Goal: Information Seeking & Learning: Learn about a topic

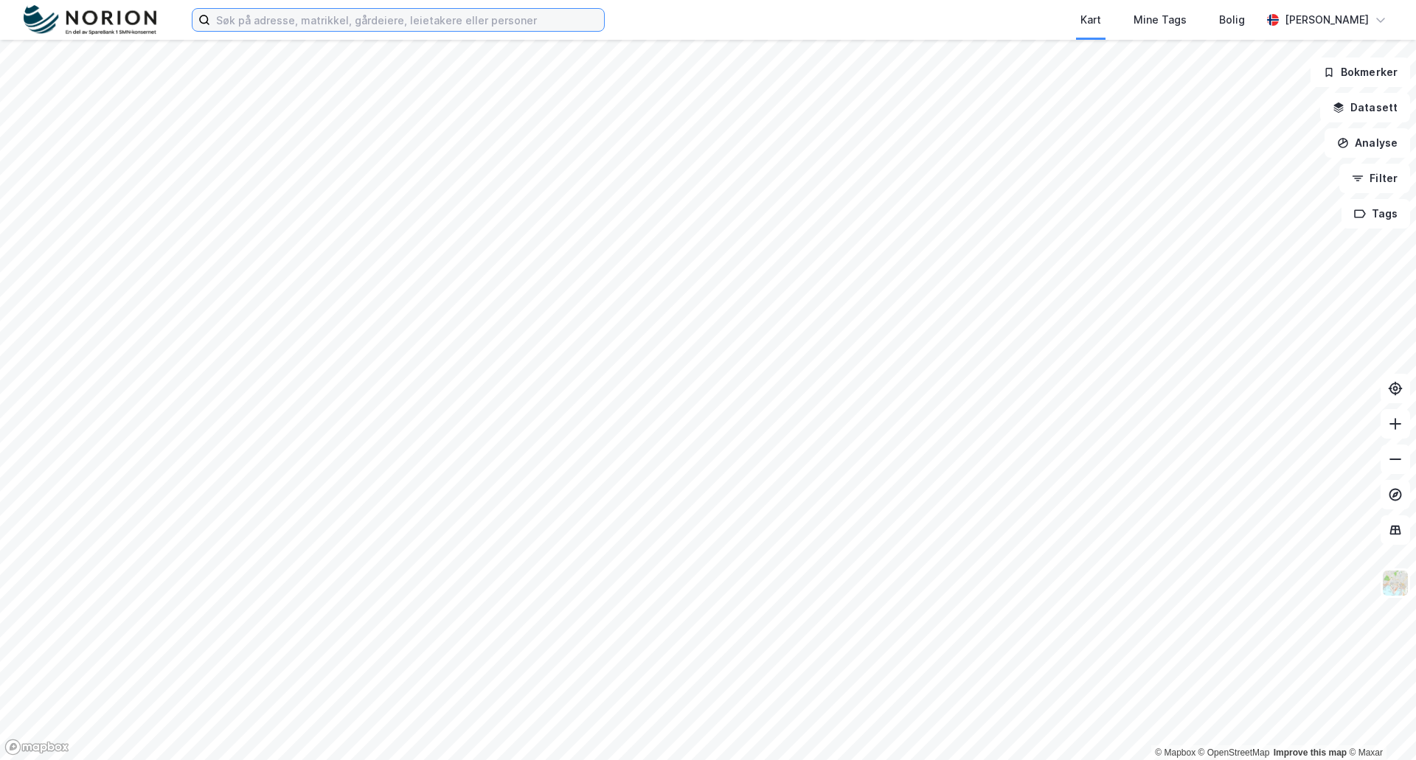
click at [245, 18] on input at bounding box center [407, 20] width 394 height 22
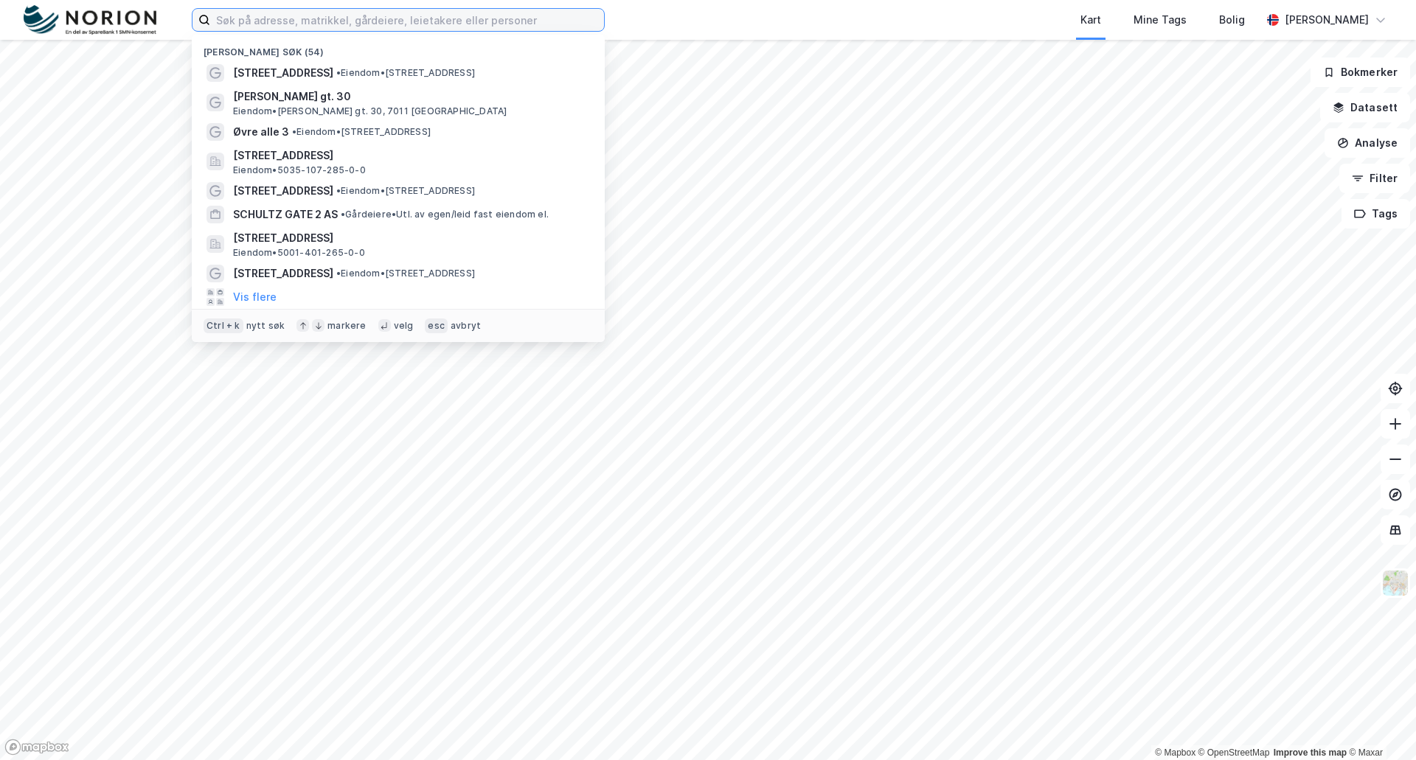
paste input "Karako Eiendom AS"
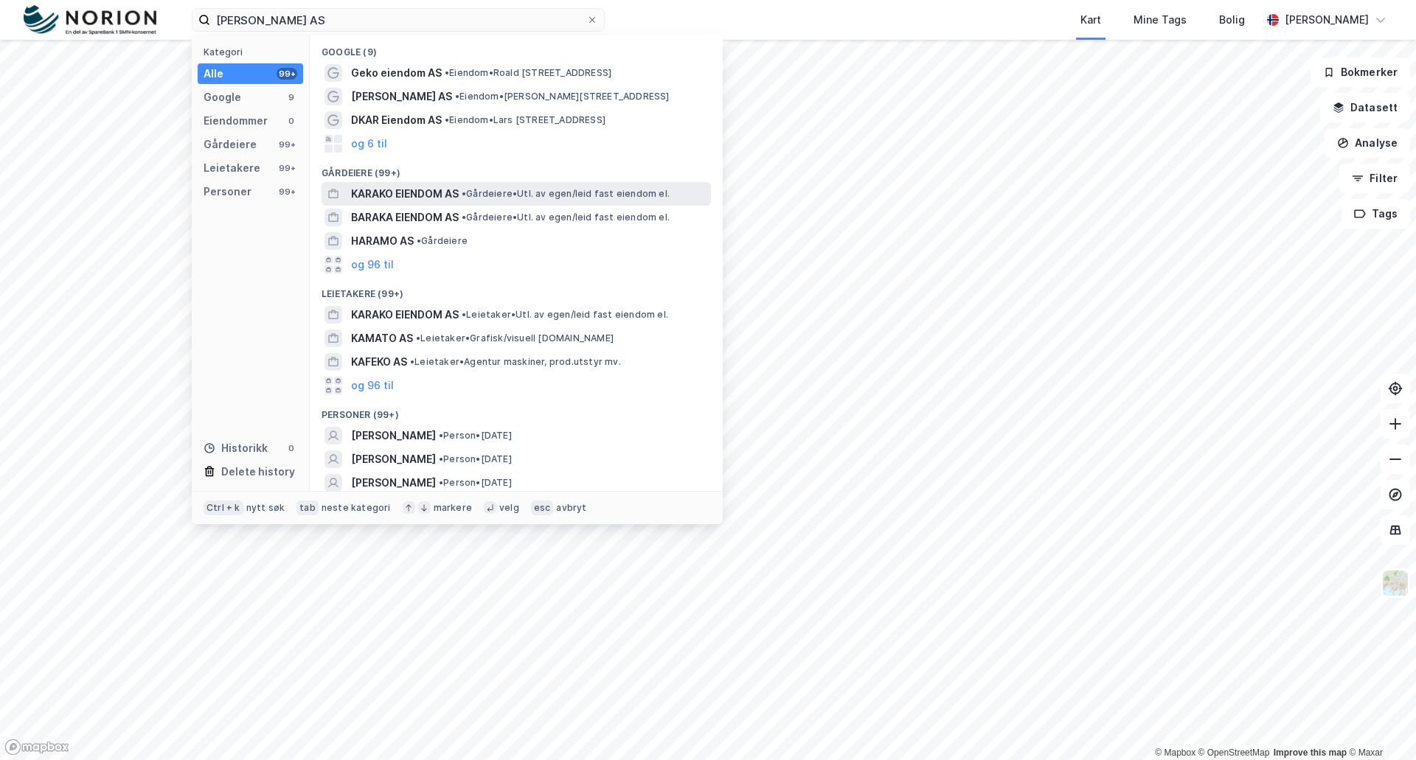
click at [386, 192] on span "KARAKO EIENDOM AS" at bounding box center [405, 194] width 108 height 18
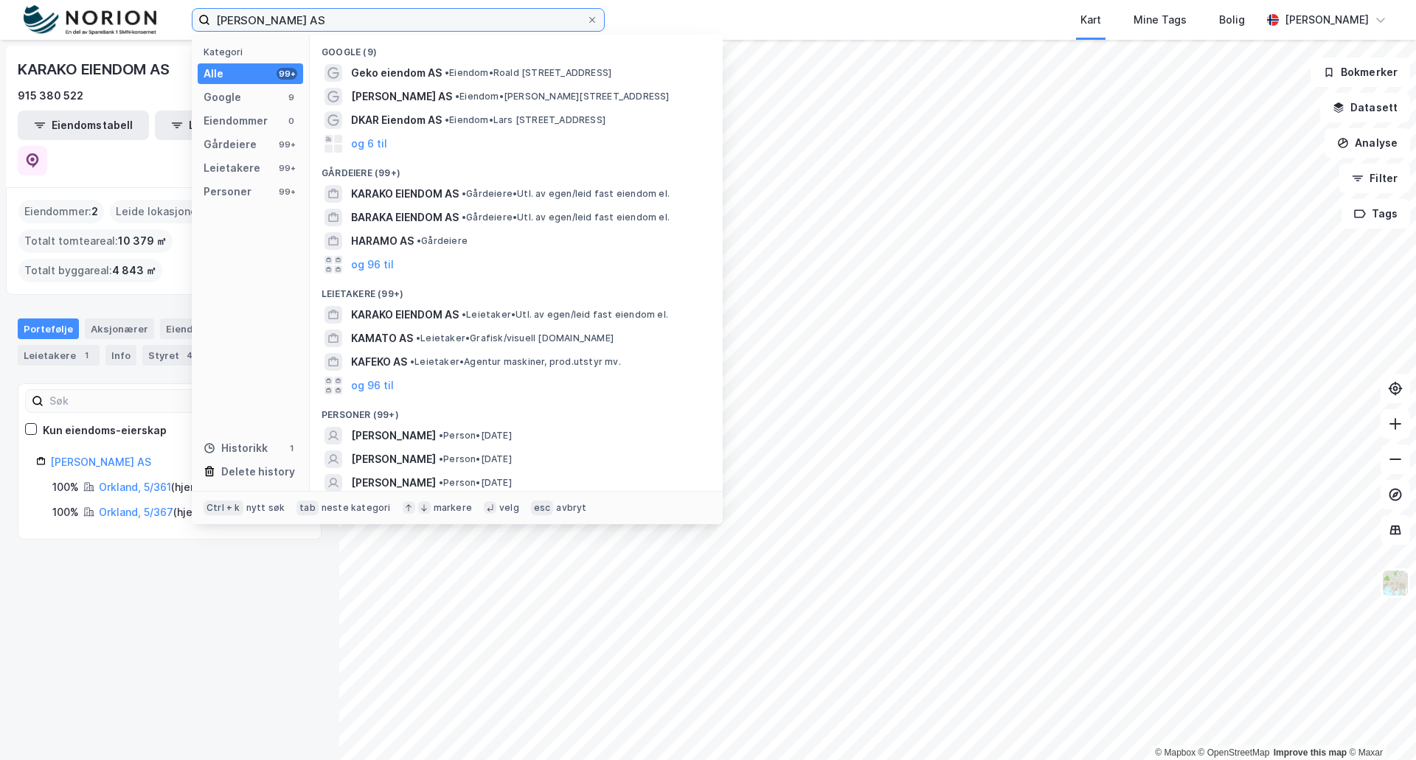
drag, startPoint x: 347, startPoint y: 16, endPoint x: 129, endPoint y: 17, distance: 217.5
click at [129, 17] on div "Karako Eiendom AS Kategori Alle 99+ Google 9 Eiendommer 0 Gårdeiere 99+ Leietak…" at bounding box center [708, 20] width 1416 height 40
paste input "Sundfærvegen 2, 7670 Inderøy."
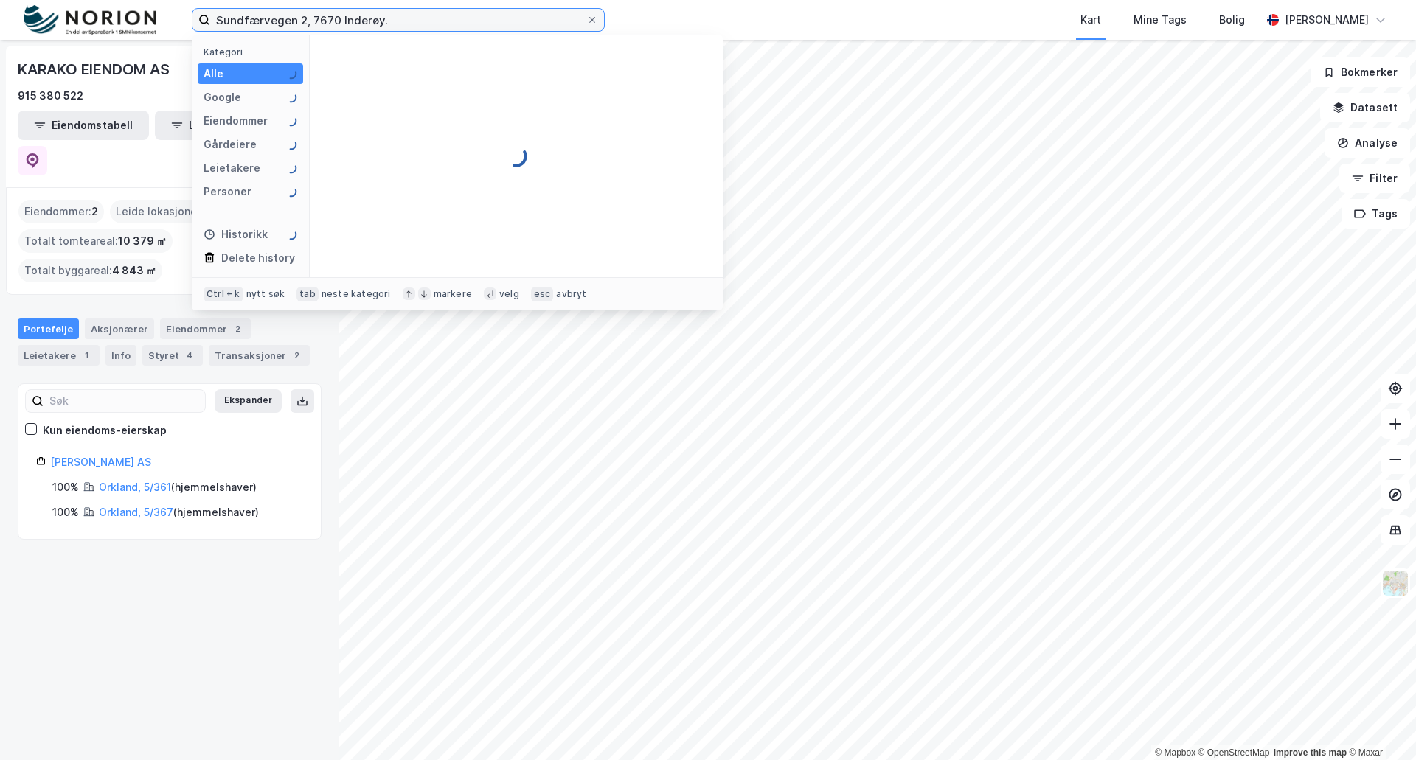
type input "Sundfærvegen 2, 7670 Inderøy."
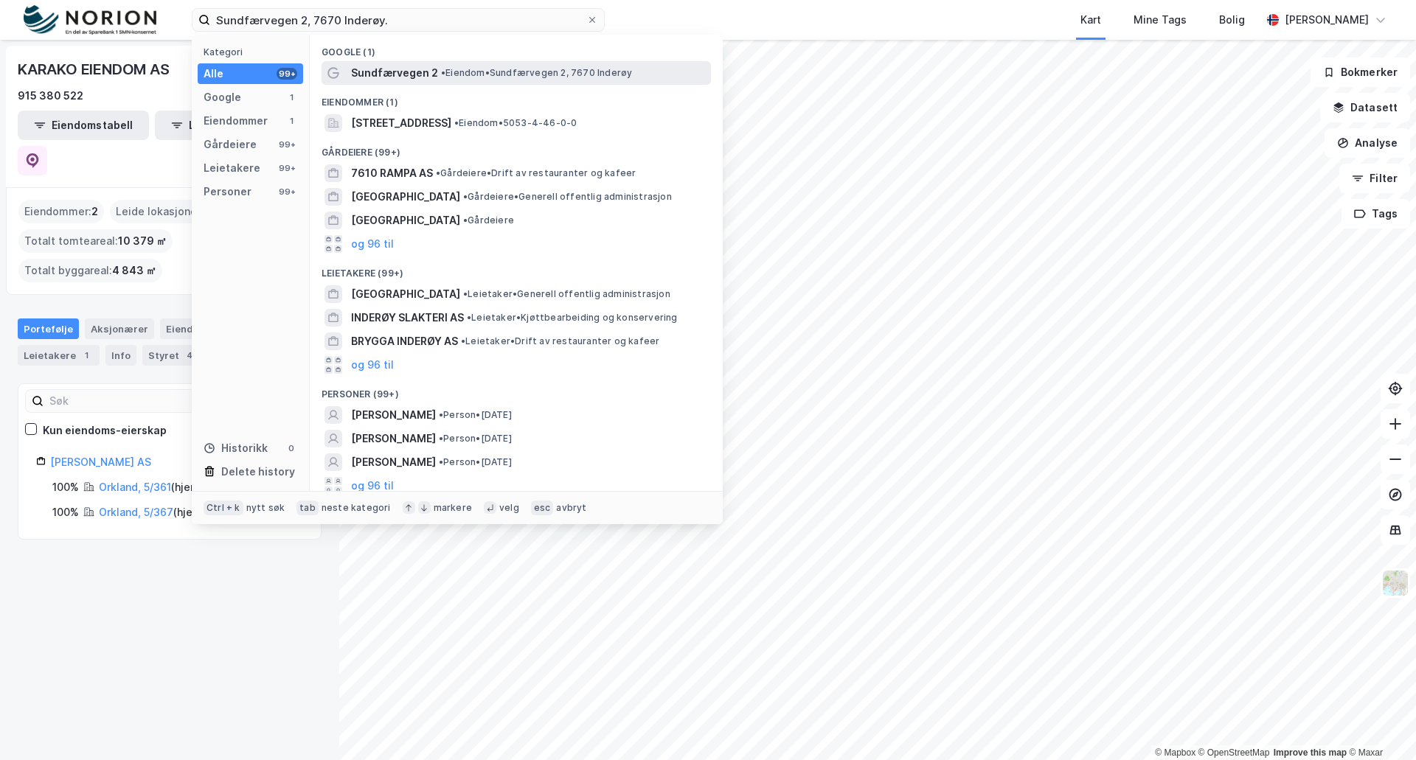
click at [403, 63] on div "Sundfærvegen 2 • Eiendom • Sundfærvegen 2, 7670 Inderøy" at bounding box center [515, 73] width 389 height 24
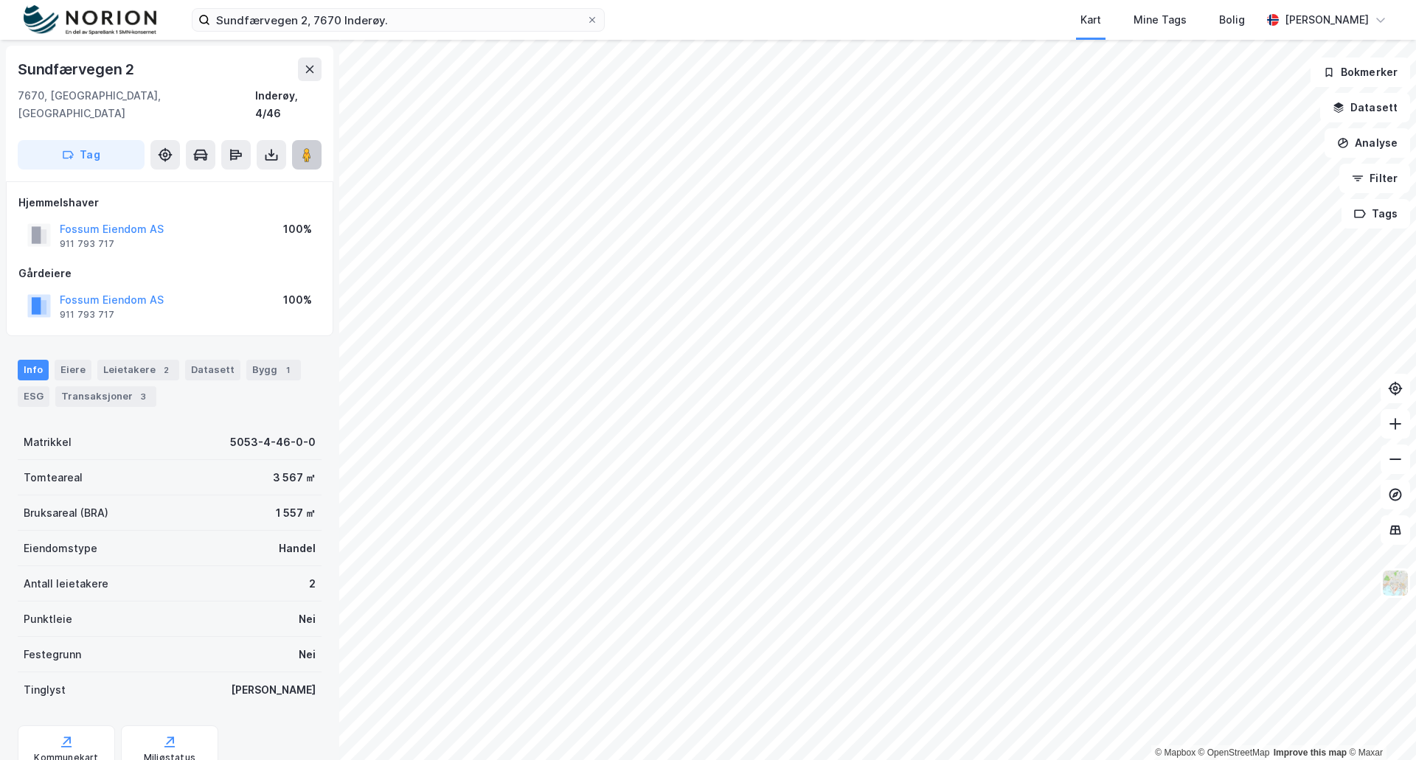
click at [310, 147] on image at bounding box center [306, 154] width 9 height 15
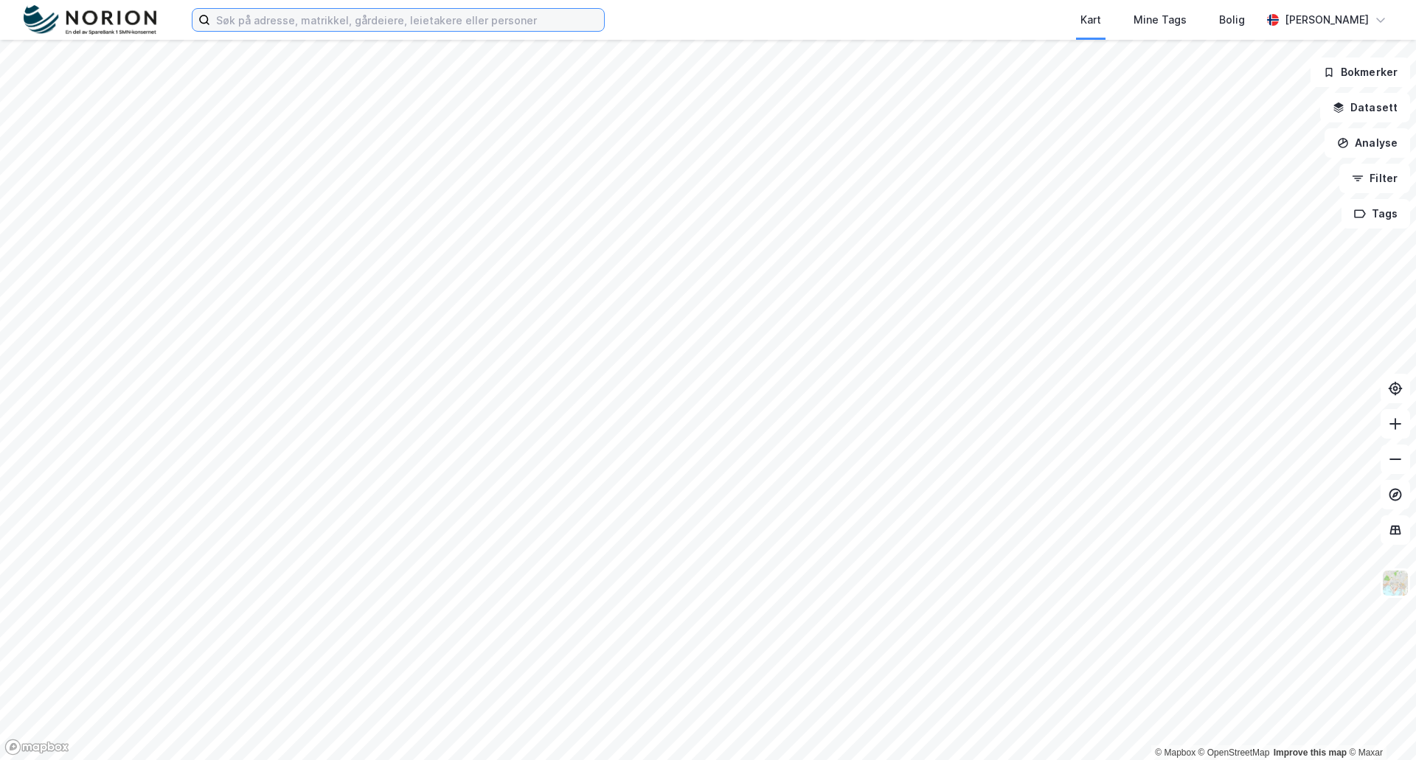
click at [243, 10] on input at bounding box center [407, 20] width 394 height 22
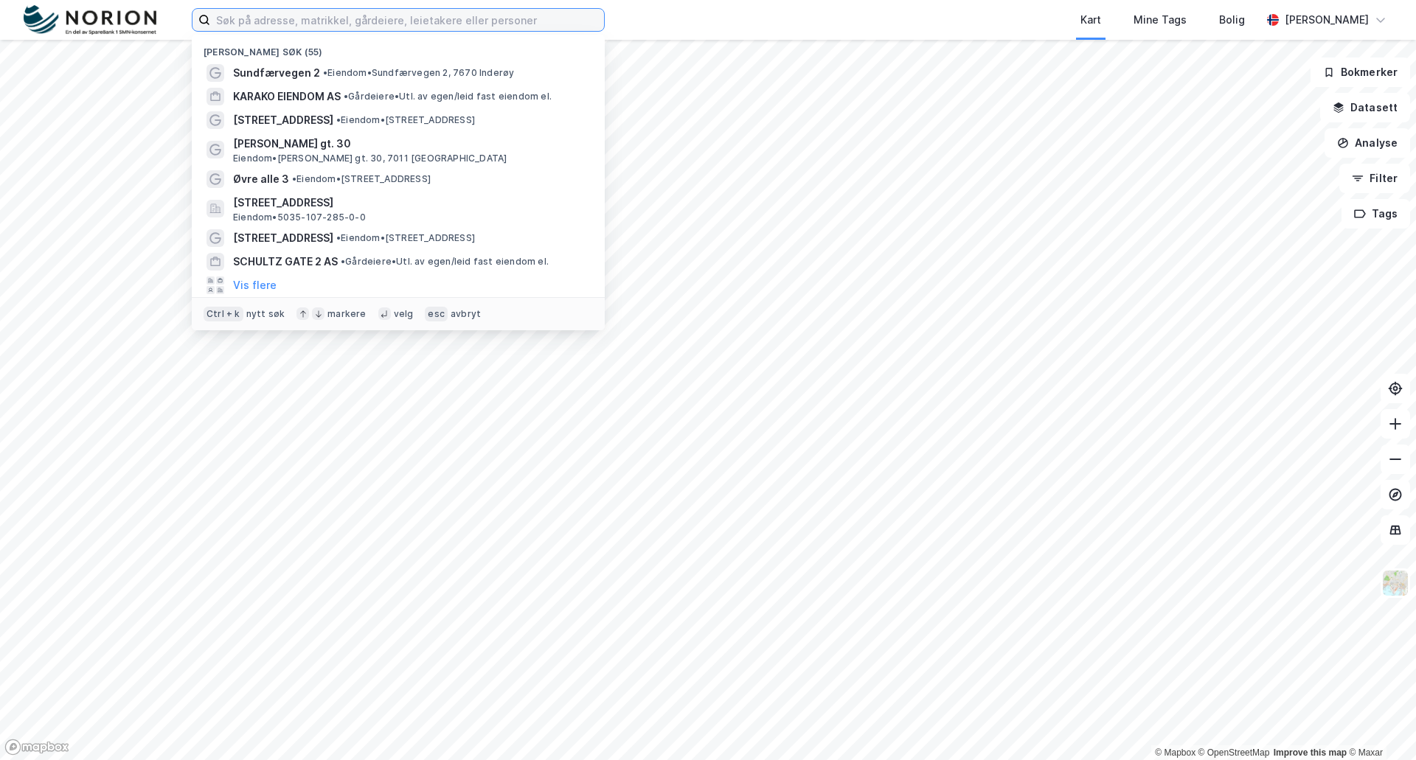
paste input "[STREET_ADDRESS]"
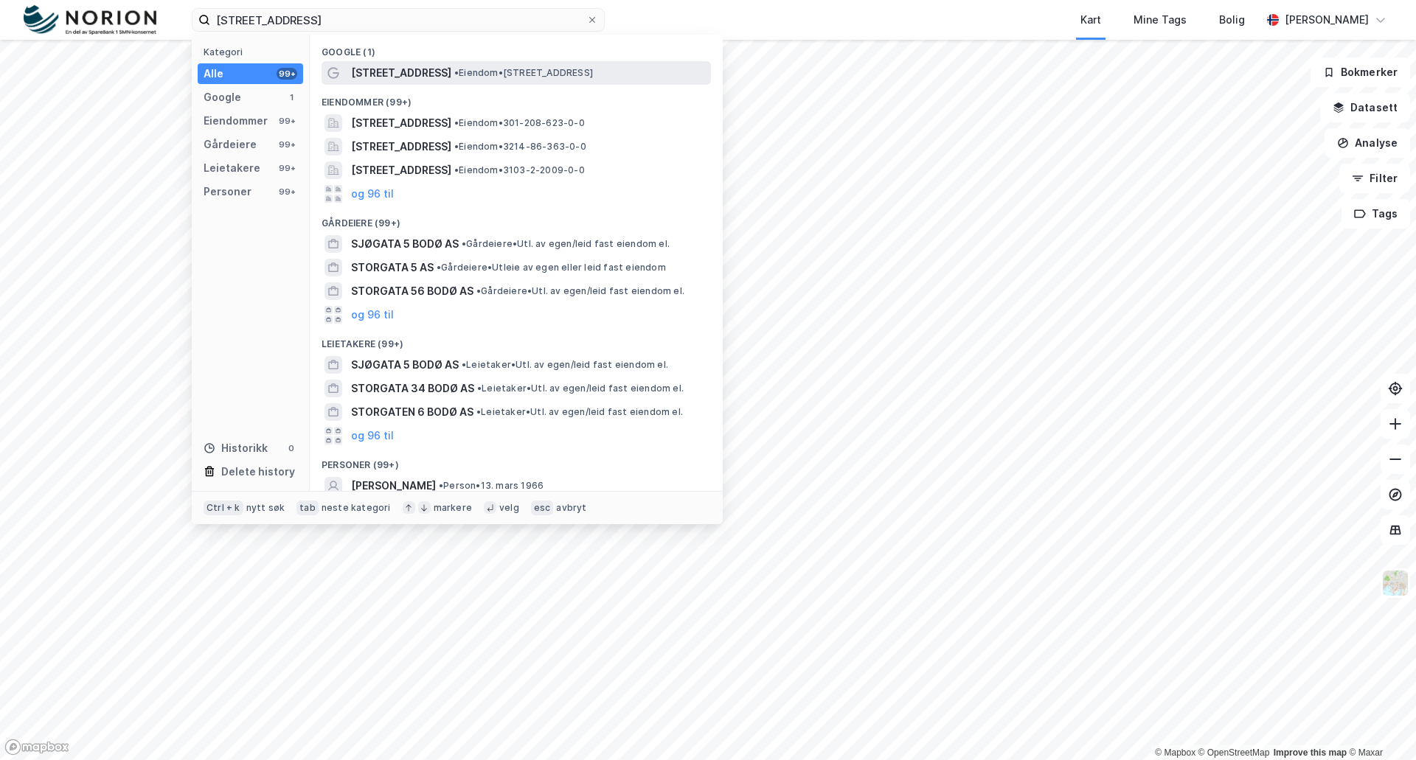
click at [454, 74] on span "• Eiendom • [STREET_ADDRESS]" at bounding box center [523, 73] width 139 height 12
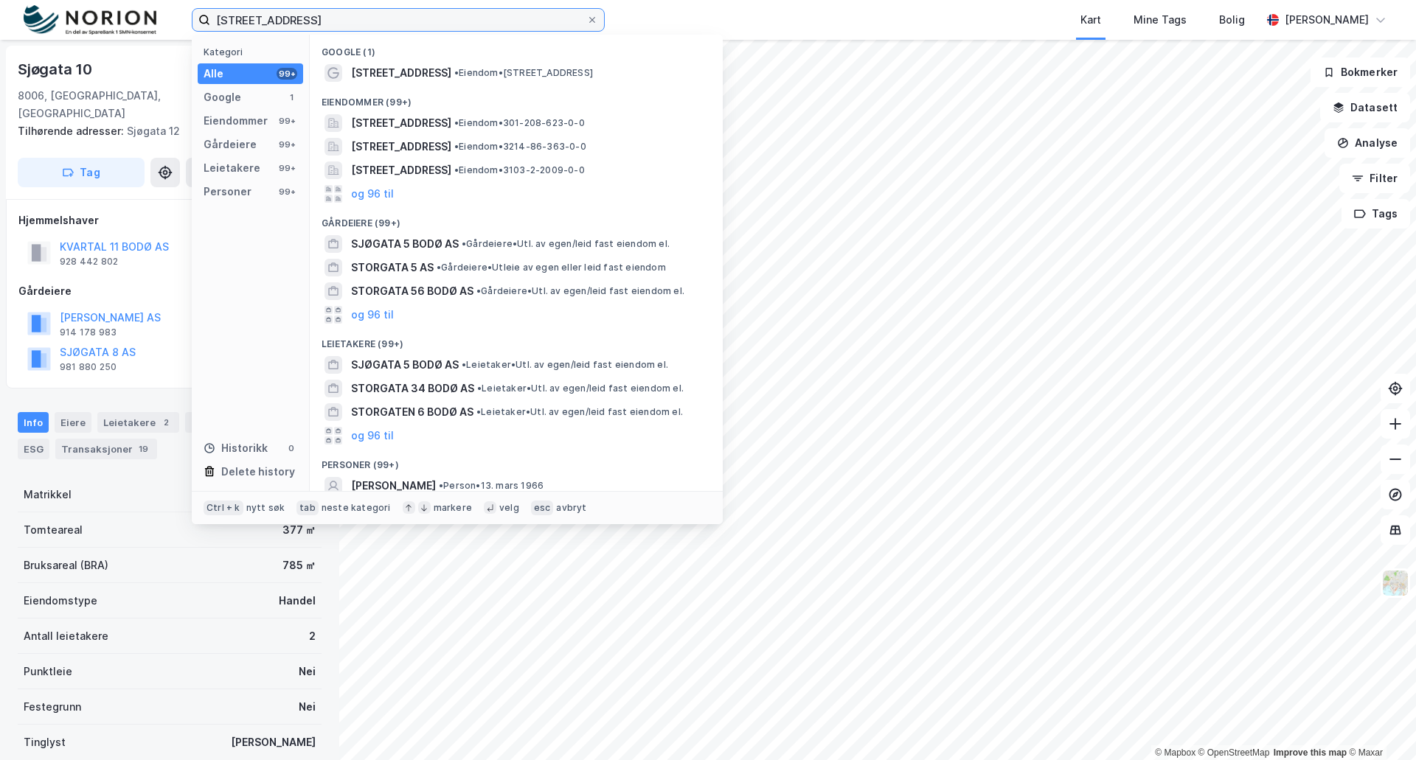
drag, startPoint x: 312, startPoint y: 23, endPoint x: 181, endPoint y: 20, distance: 131.3
click at [181, 20] on div "[STREET_ADDRESS] Kategori Alle 99+ Google 1 Eiendommer 99+ Gårdeiere 99+ Leieta…" at bounding box center [708, 20] width 1416 height 40
paste input "Moloveien 12"
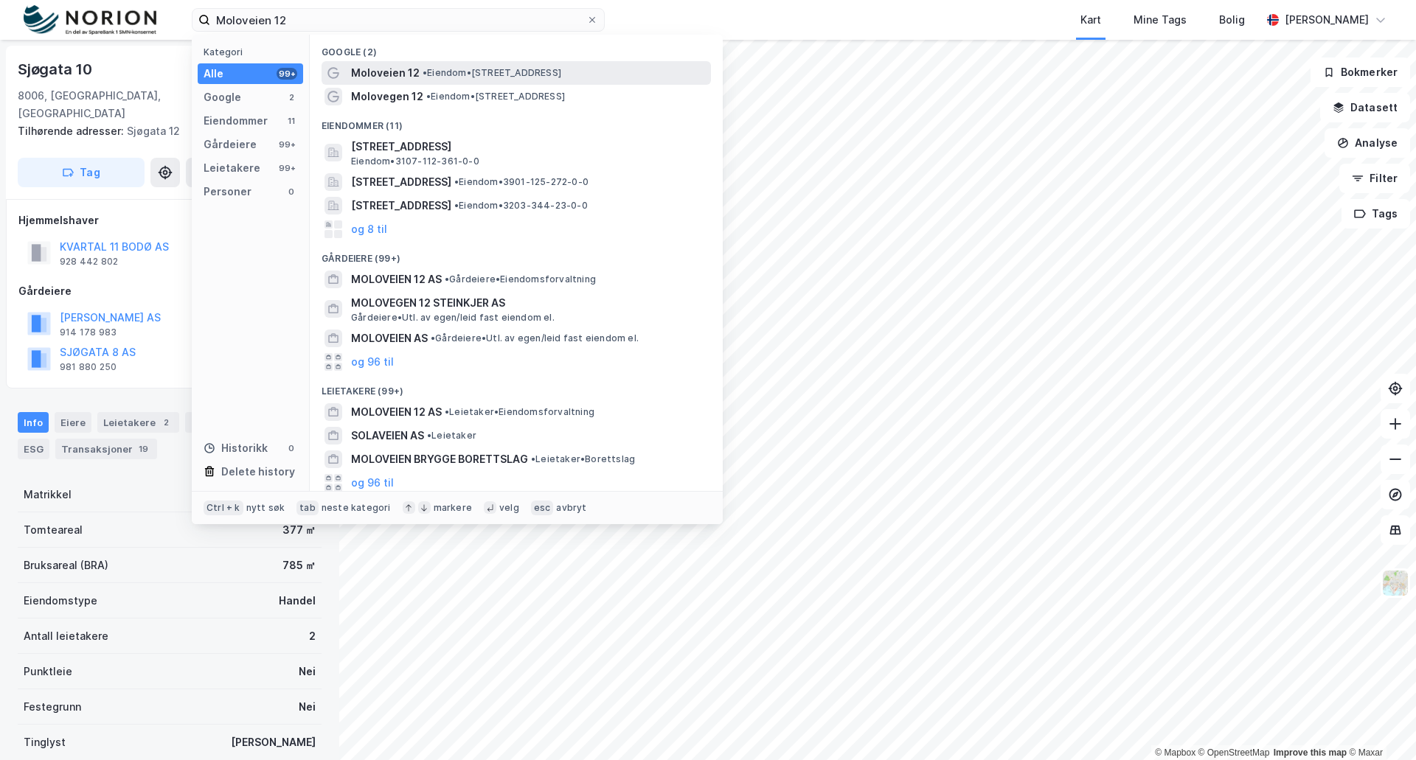
click at [434, 72] on span "• Eiendom • [STREET_ADDRESS]" at bounding box center [491, 73] width 139 height 12
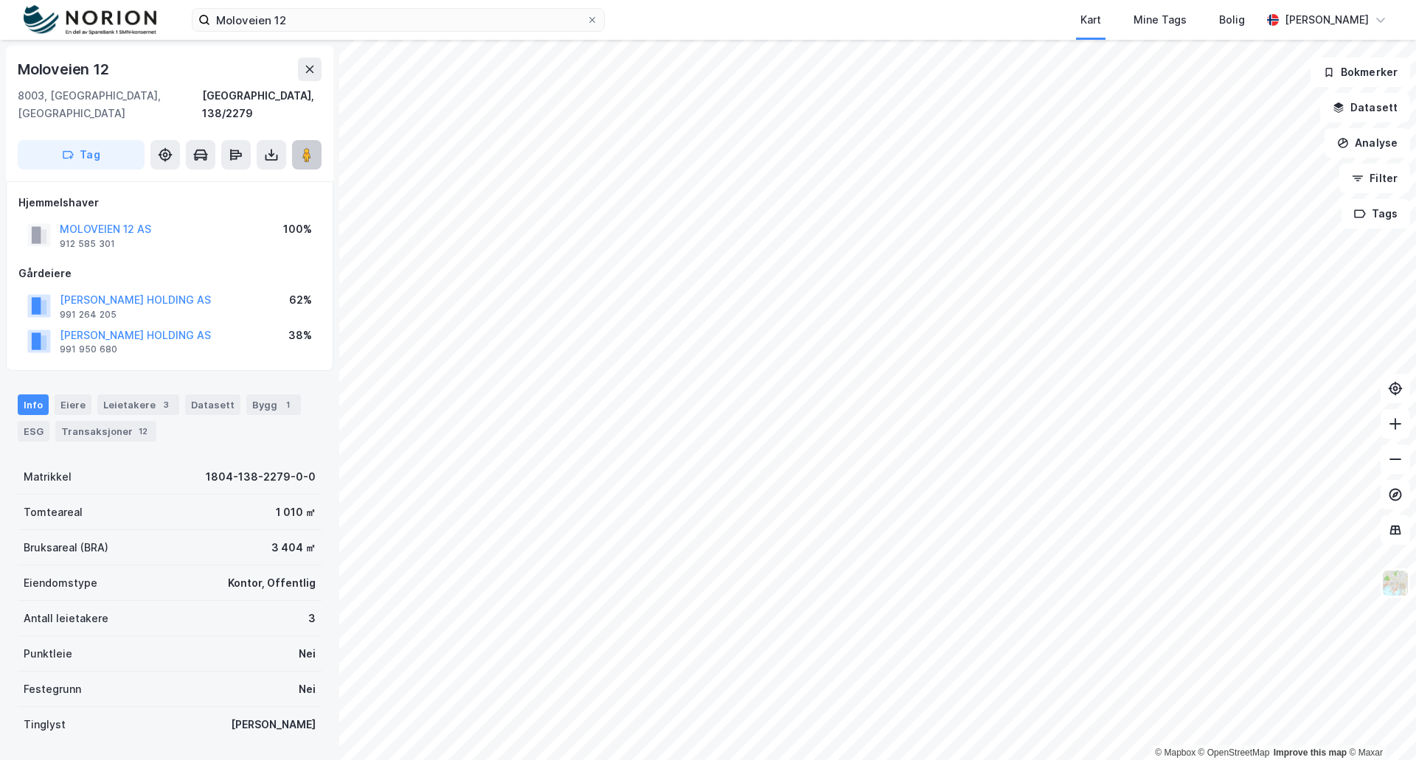
click at [313, 147] on icon at bounding box center [306, 154] width 15 height 15
click at [894, 393] on div "© Mapbox © OpenStreetMap Improve this map © Maxar Moloveien 12 [GEOGRAPHIC_DATA…" at bounding box center [708, 400] width 1416 height 720
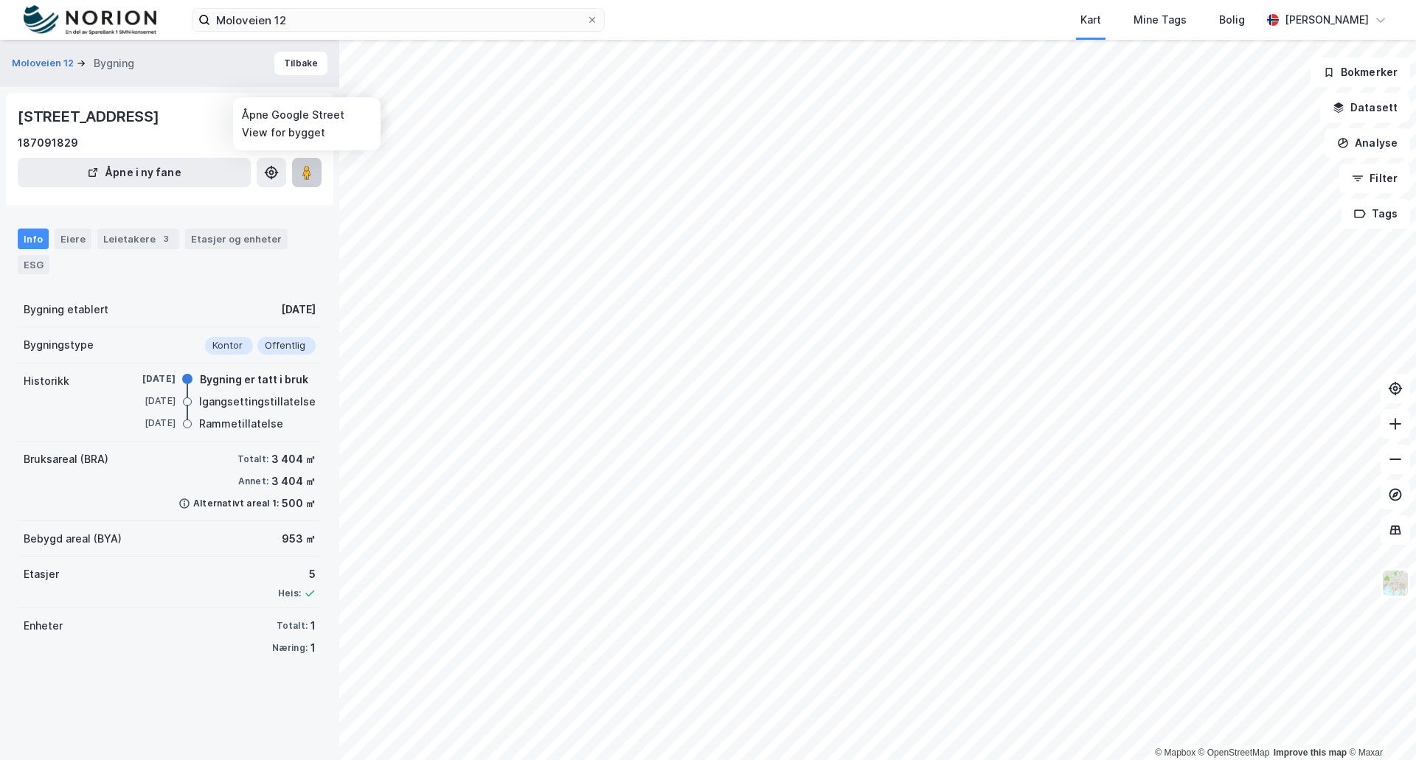
click at [311, 175] on image at bounding box center [306, 172] width 9 height 15
click at [310, 174] on image at bounding box center [306, 172] width 9 height 15
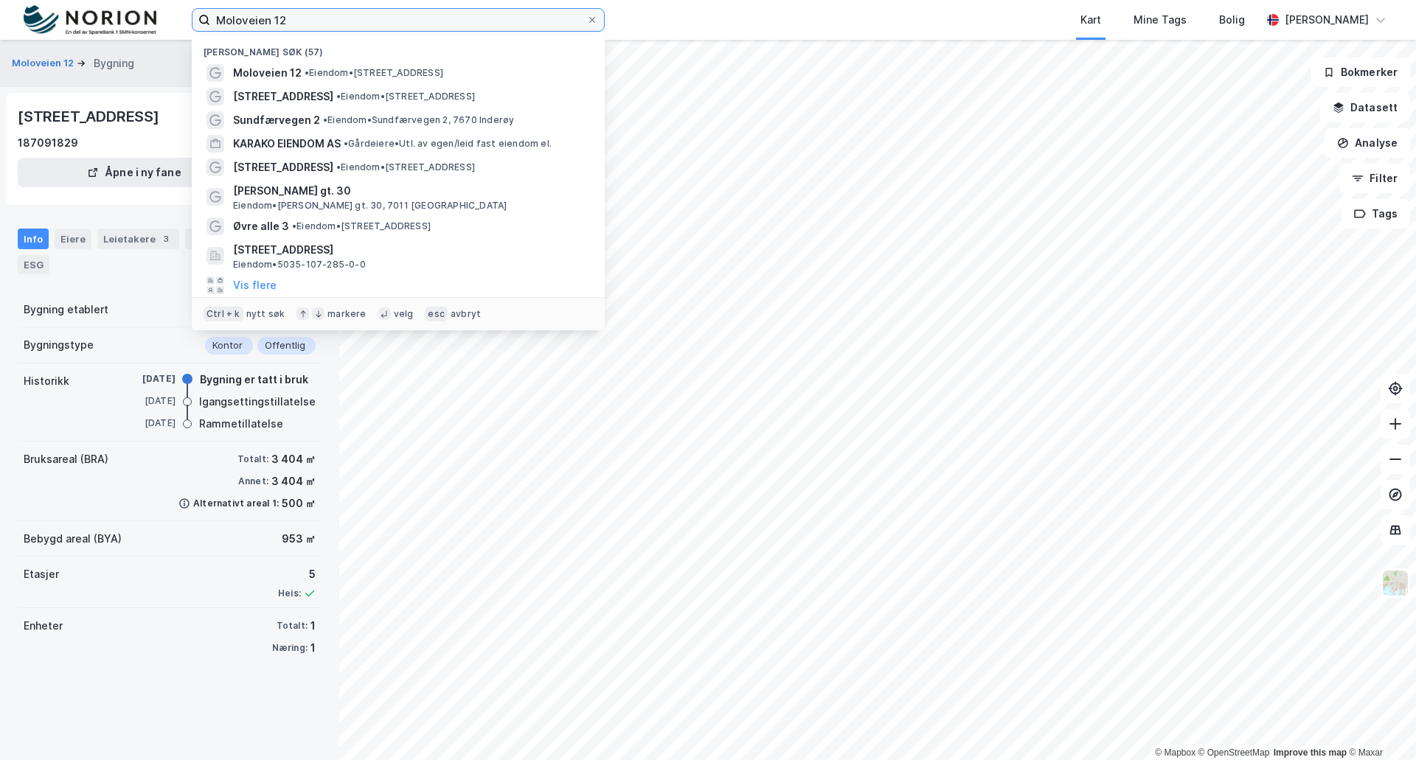
drag, startPoint x: 308, startPoint y: 27, endPoint x: 158, endPoint y: 26, distance: 150.4
click at [158, 26] on div "Moloveien 12 Nylige søk (57) Moloveien 12 • Eiendom • [STREET_ADDRESS] • Eiendo…" at bounding box center [708, 20] width 1416 height 40
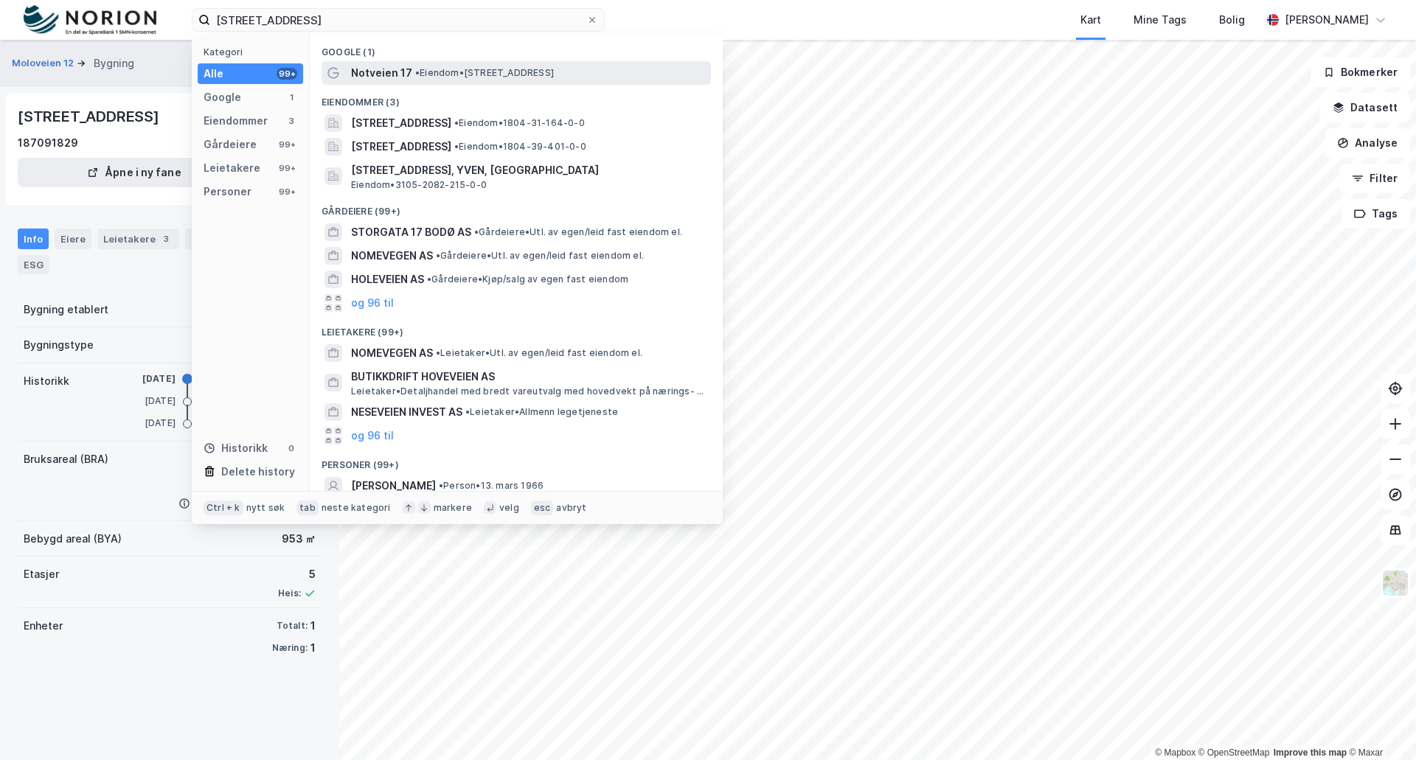
click at [371, 69] on span "Notveien 17" at bounding box center [381, 73] width 61 height 18
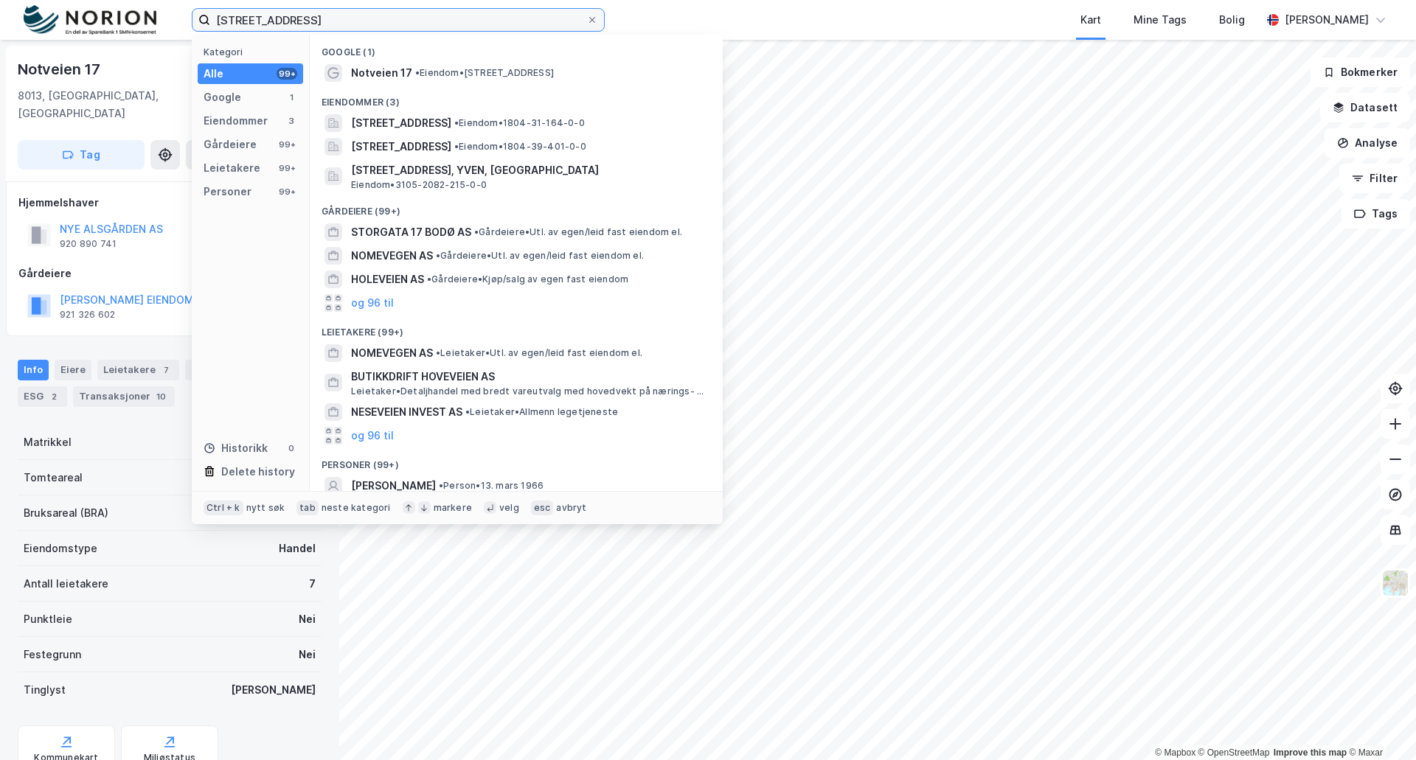
drag, startPoint x: 213, startPoint y: 20, endPoint x: 283, endPoint y: 26, distance: 70.3
click at [283, 26] on input "[STREET_ADDRESS]" at bounding box center [398, 20] width 376 height 22
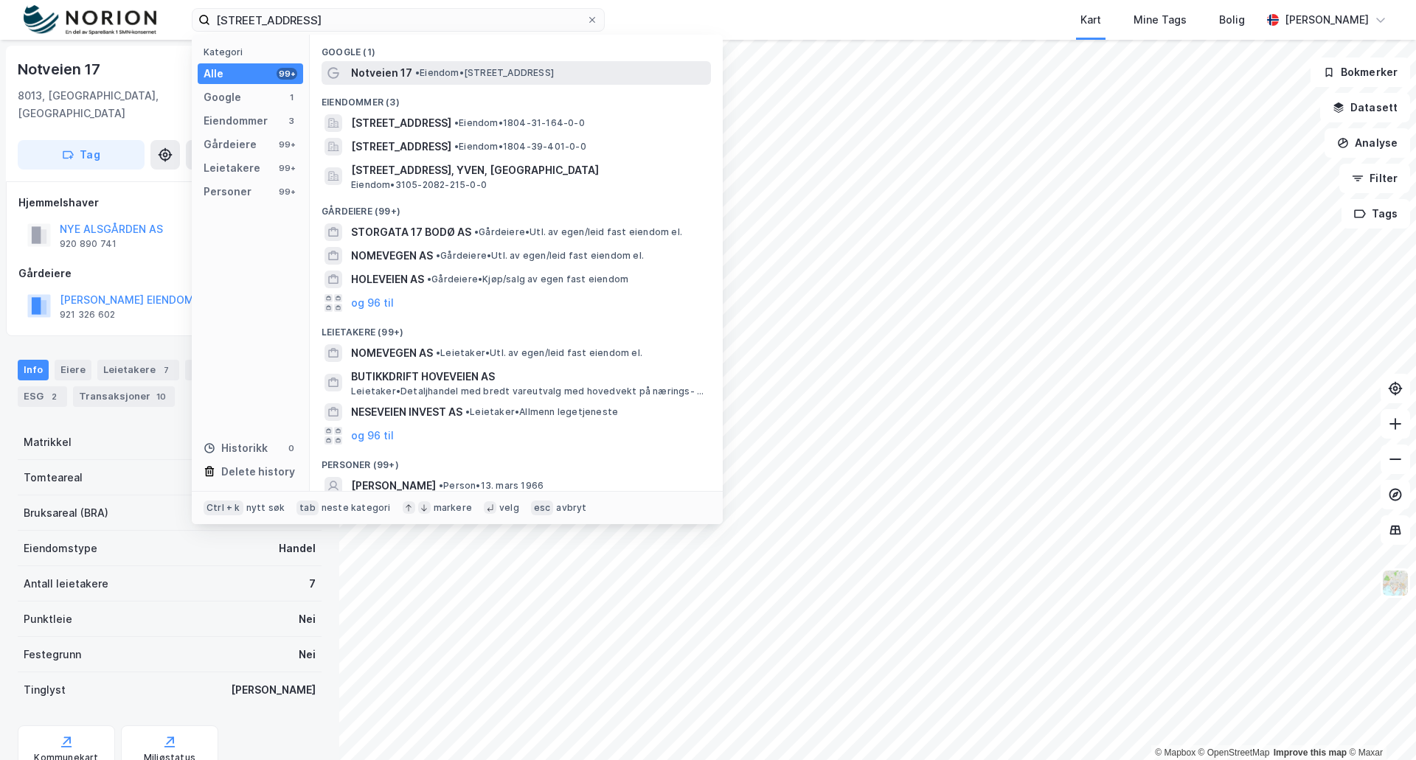
click at [423, 62] on div "Notveien 17 • Eiendom • [STREET_ADDRESS]" at bounding box center [515, 73] width 389 height 24
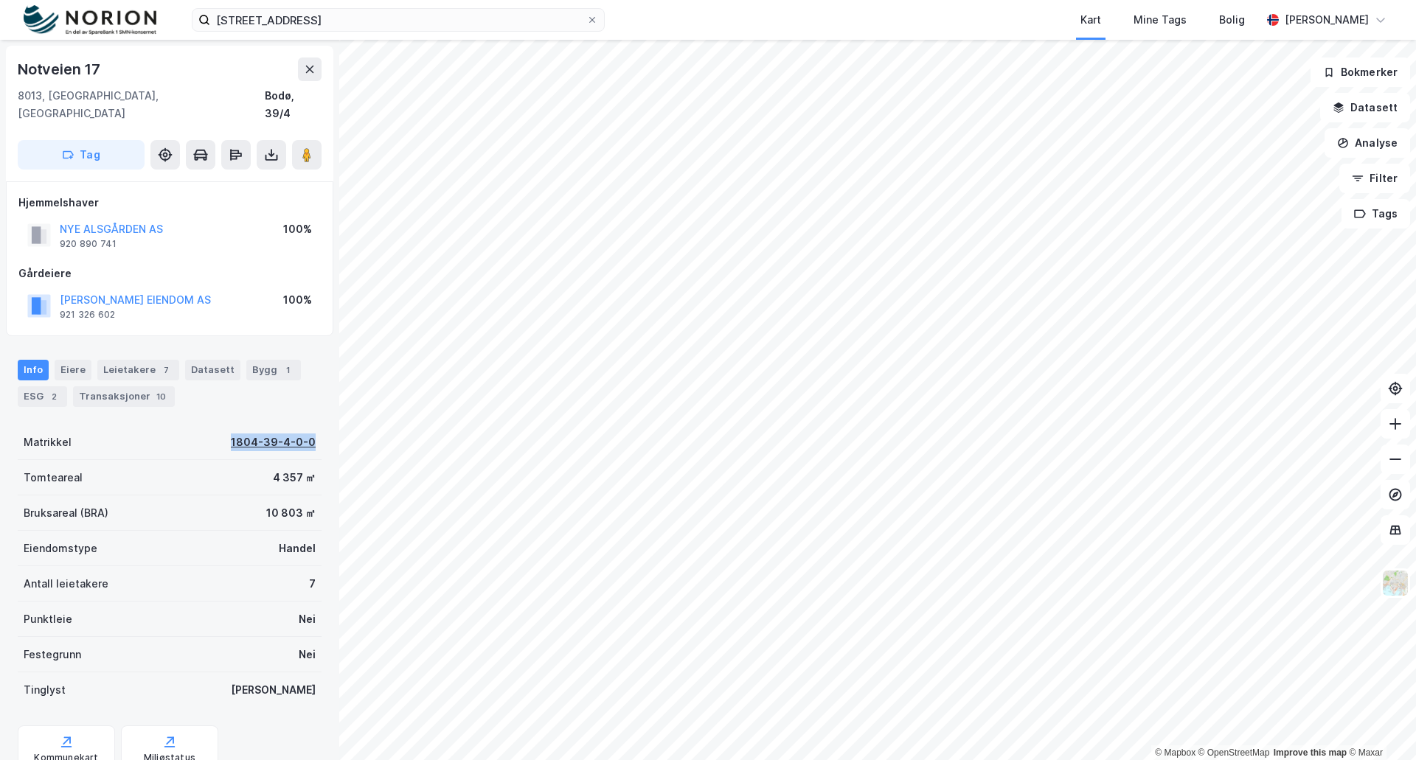
drag, startPoint x: 222, startPoint y: 417, endPoint x: 303, endPoint y: 424, distance: 81.4
click at [303, 425] on div "Matrikkel 1804-39-4-0-0" at bounding box center [170, 442] width 304 height 35
copy div "1804-39-4-0-0"
click at [94, 386] on div "Transaksjoner 10" at bounding box center [124, 396] width 102 height 21
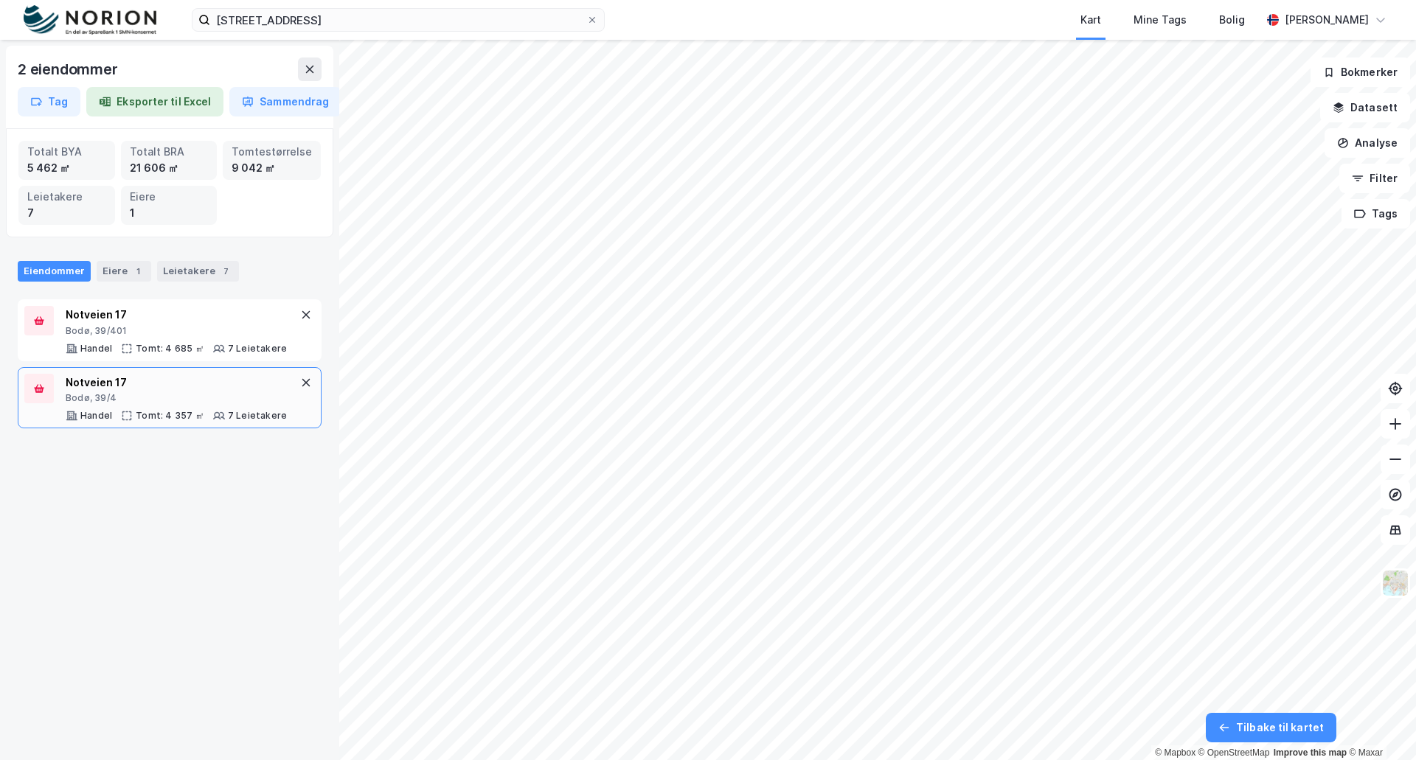
click at [239, 406] on div "Notveien 17 Bodø, 39/4 Handel Tomt: 4 357 ㎡ 7 Leietakere" at bounding box center [176, 398] width 221 height 49
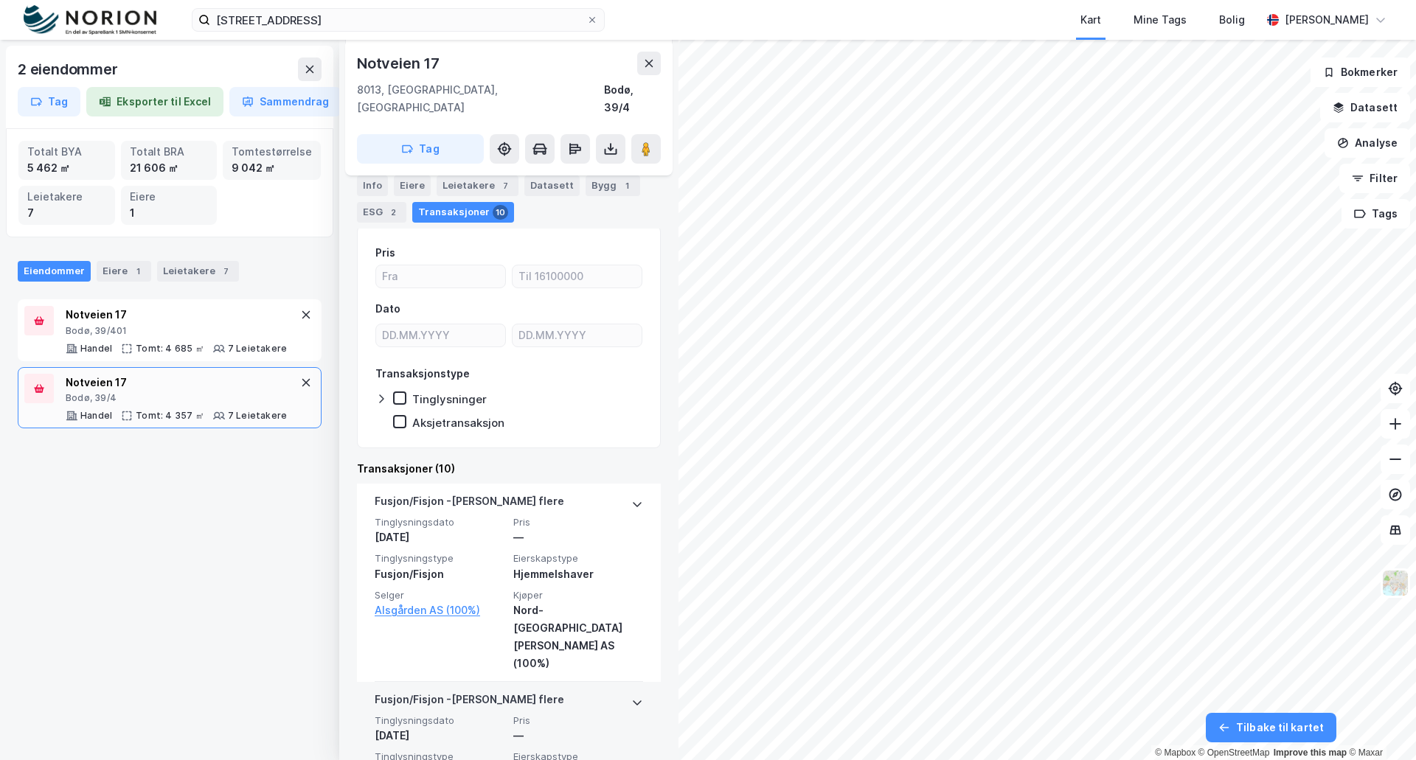
scroll to position [74, 0]
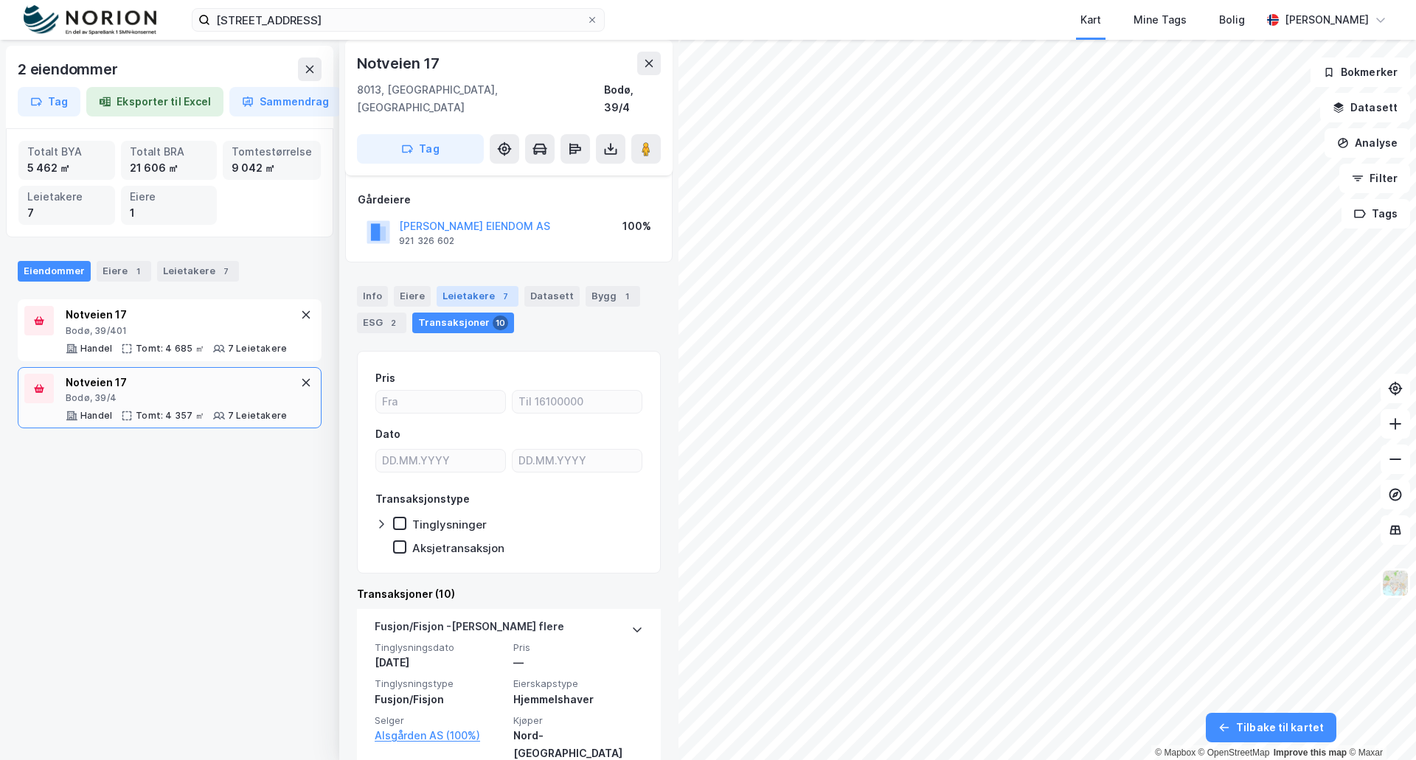
click at [462, 286] on div "Leietakere 7" at bounding box center [477, 296] width 82 height 21
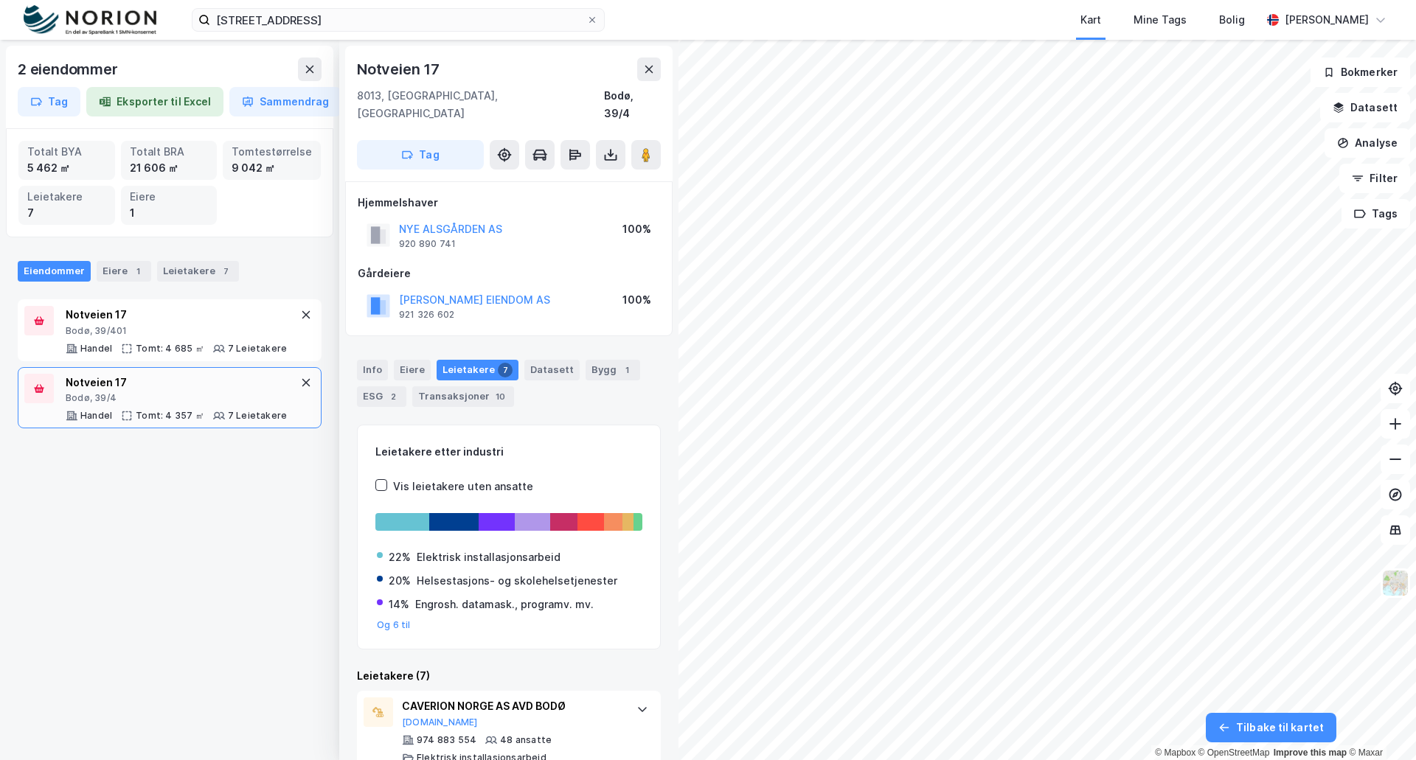
click at [105, 544] on div "2 eiendommer Tag Eksporter til Excel Sammendrag Totalt BYA 5 462 ㎡ Totalt BRA 2…" at bounding box center [169, 400] width 339 height 720
click at [306, 72] on icon at bounding box center [310, 69] width 12 height 12
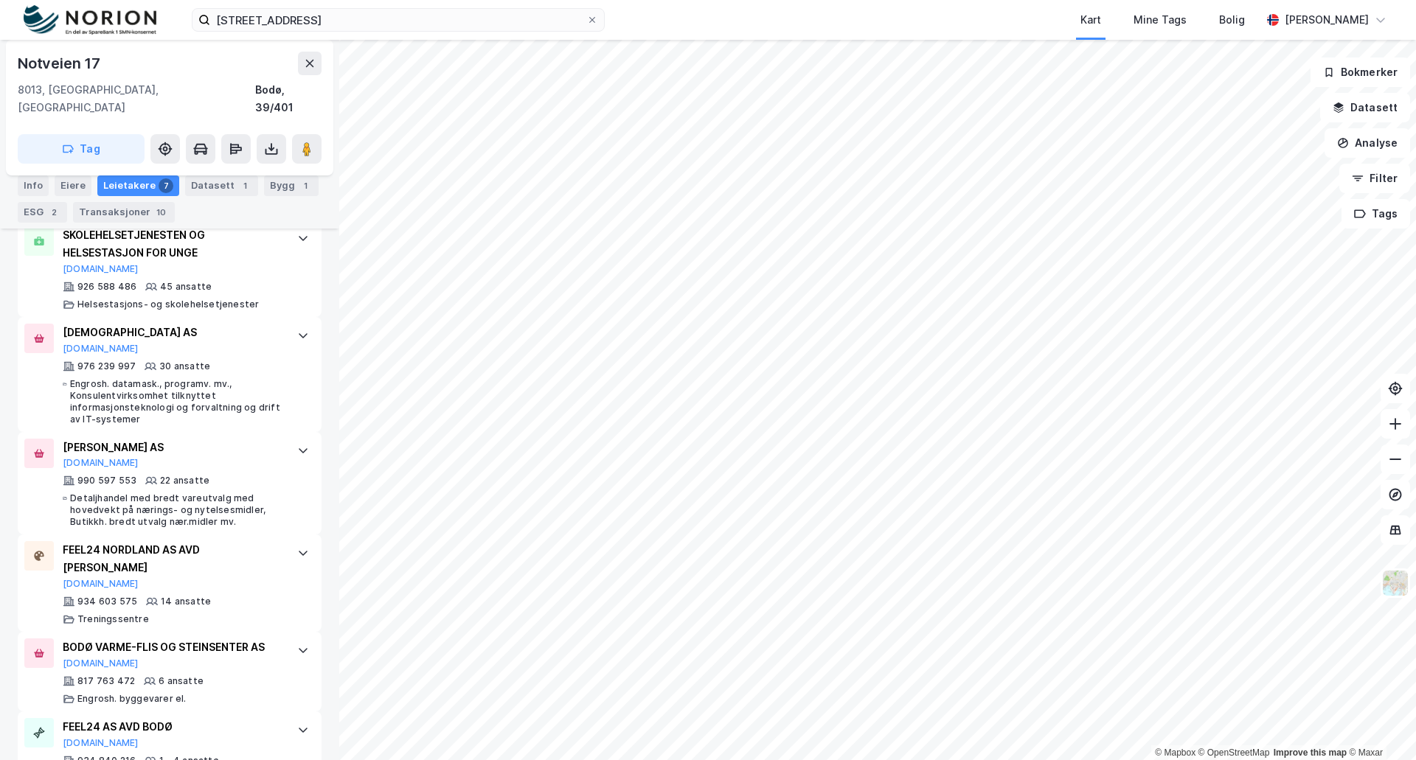
scroll to position [565, 0]
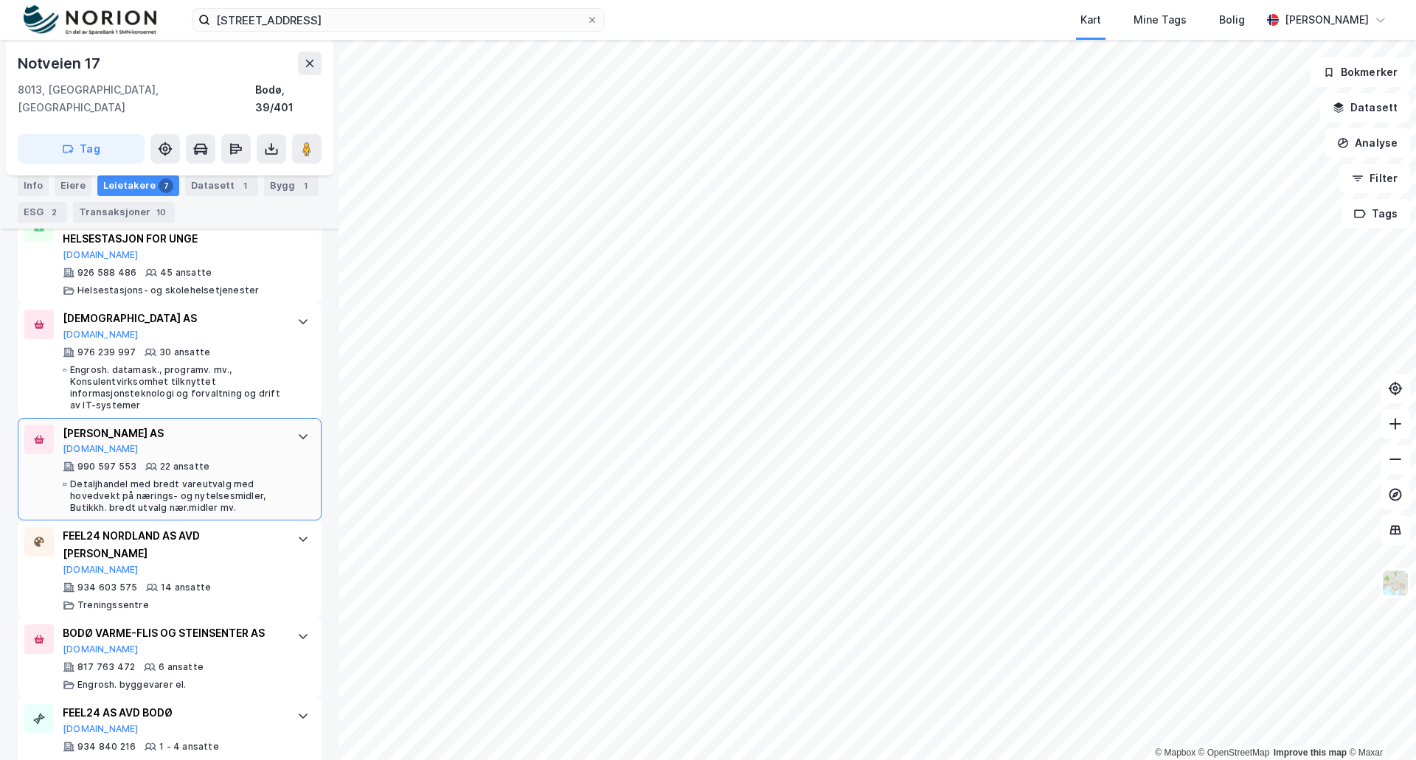
drag, startPoint x: 116, startPoint y: 412, endPoint x: 58, endPoint y: 412, distance: 57.5
click at [58, 418] on div "[PERSON_NAME] AS [DOMAIN_NAME] 990 597 553 22 ansatte Detaljhandel med bredt va…" at bounding box center [170, 469] width 304 height 103
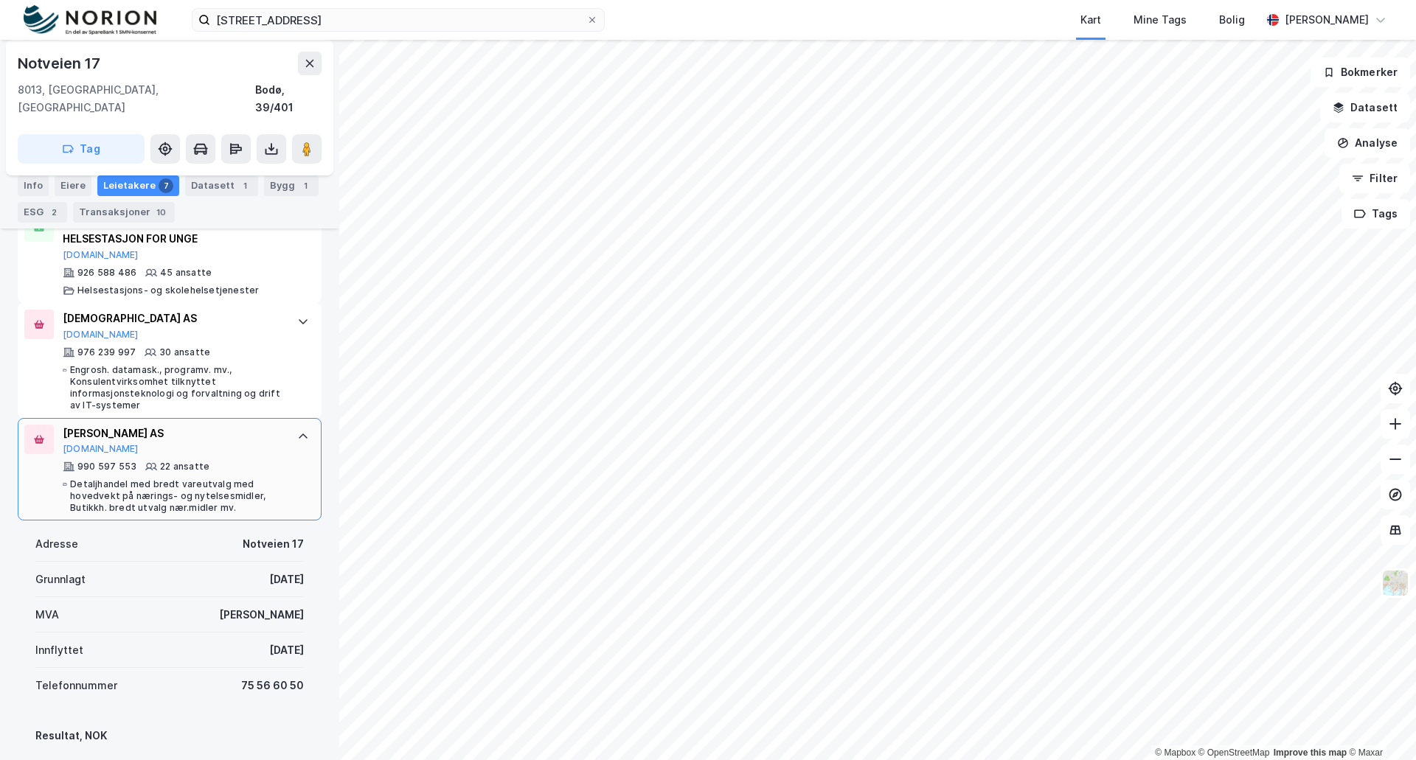
click at [91, 425] on div "[PERSON_NAME] AS" at bounding box center [173, 434] width 220 height 18
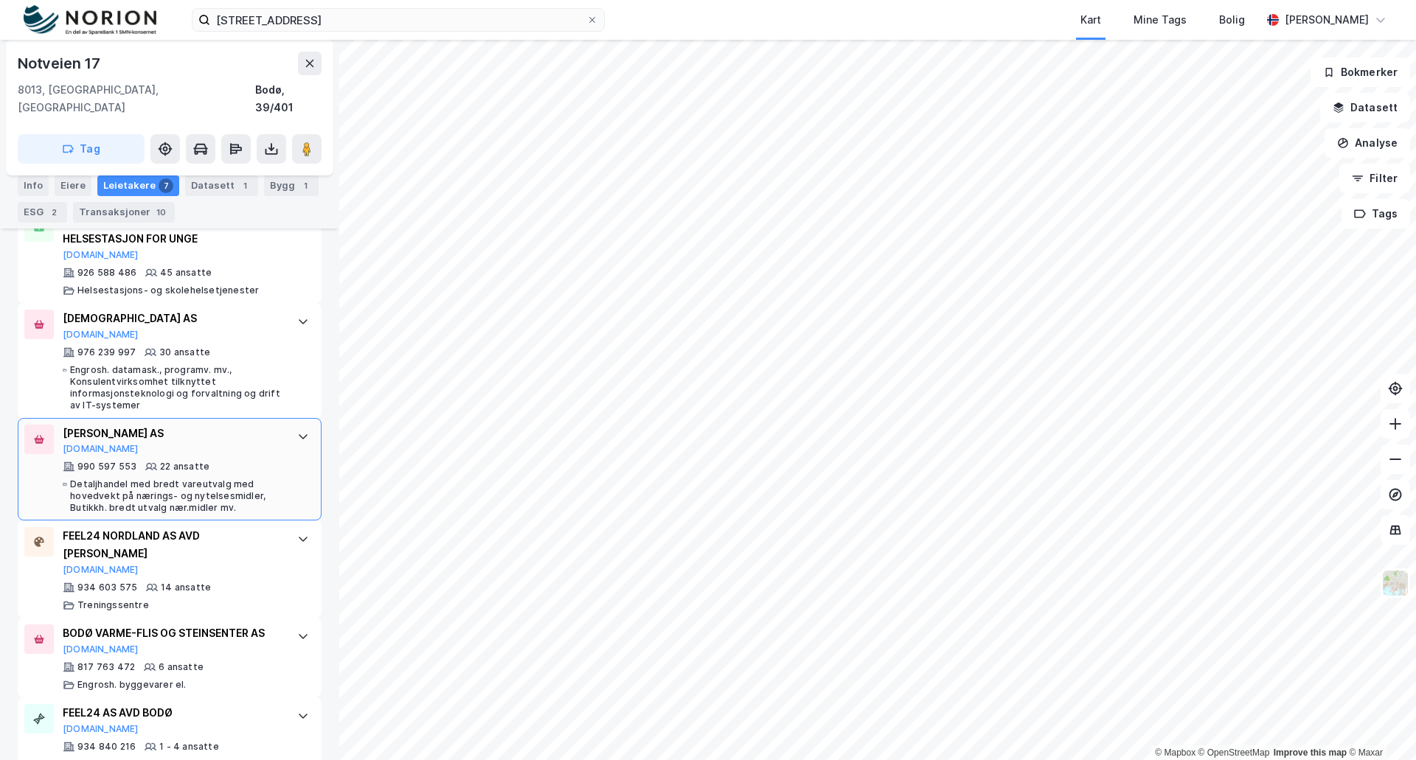
click at [91, 425] on div "[PERSON_NAME] AS" at bounding box center [173, 434] width 220 height 18
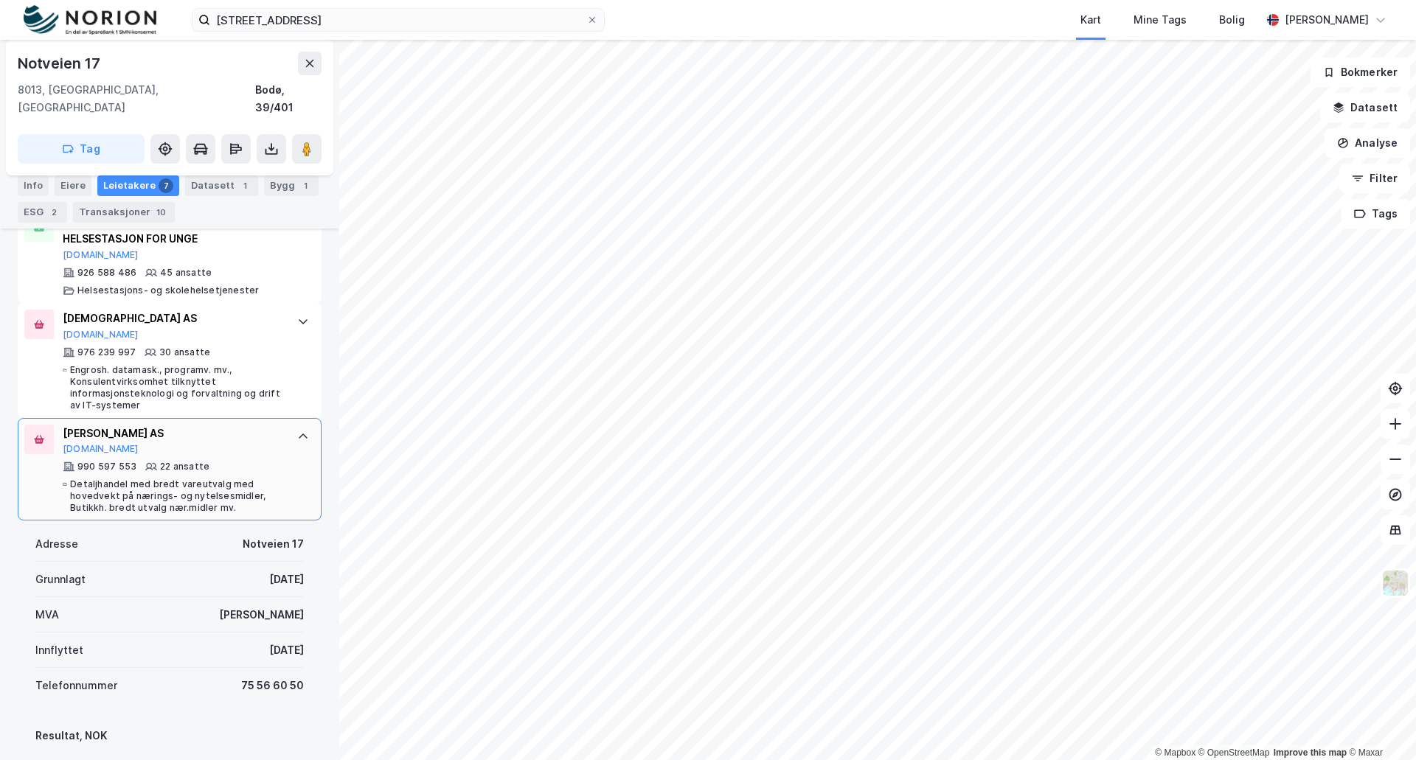
click at [91, 425] on div "[PERSON_NAME] AS" at bounding box center [173, 434] width 220 height 18
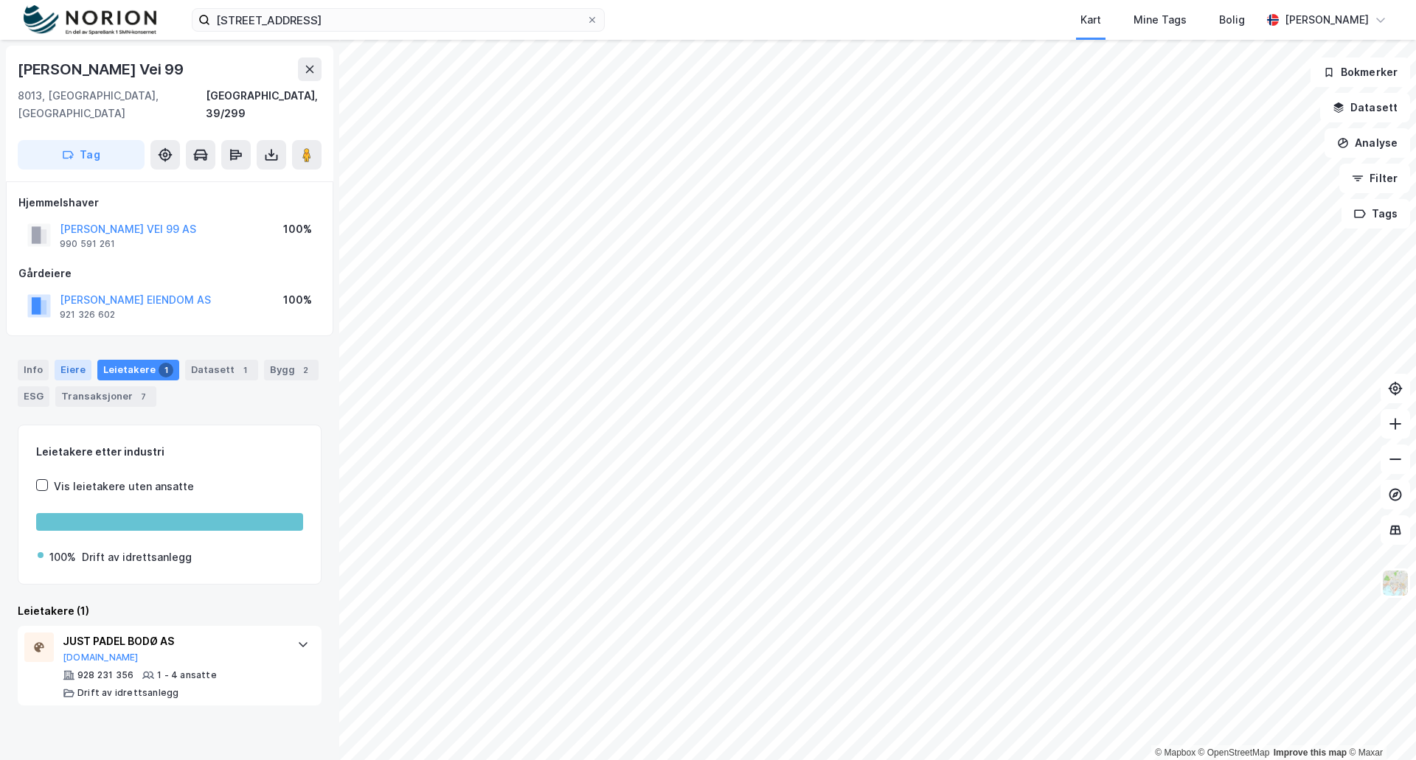
click at [62, 360] on div "Eiere" at bounding box center [73, 370] width 37 height 21
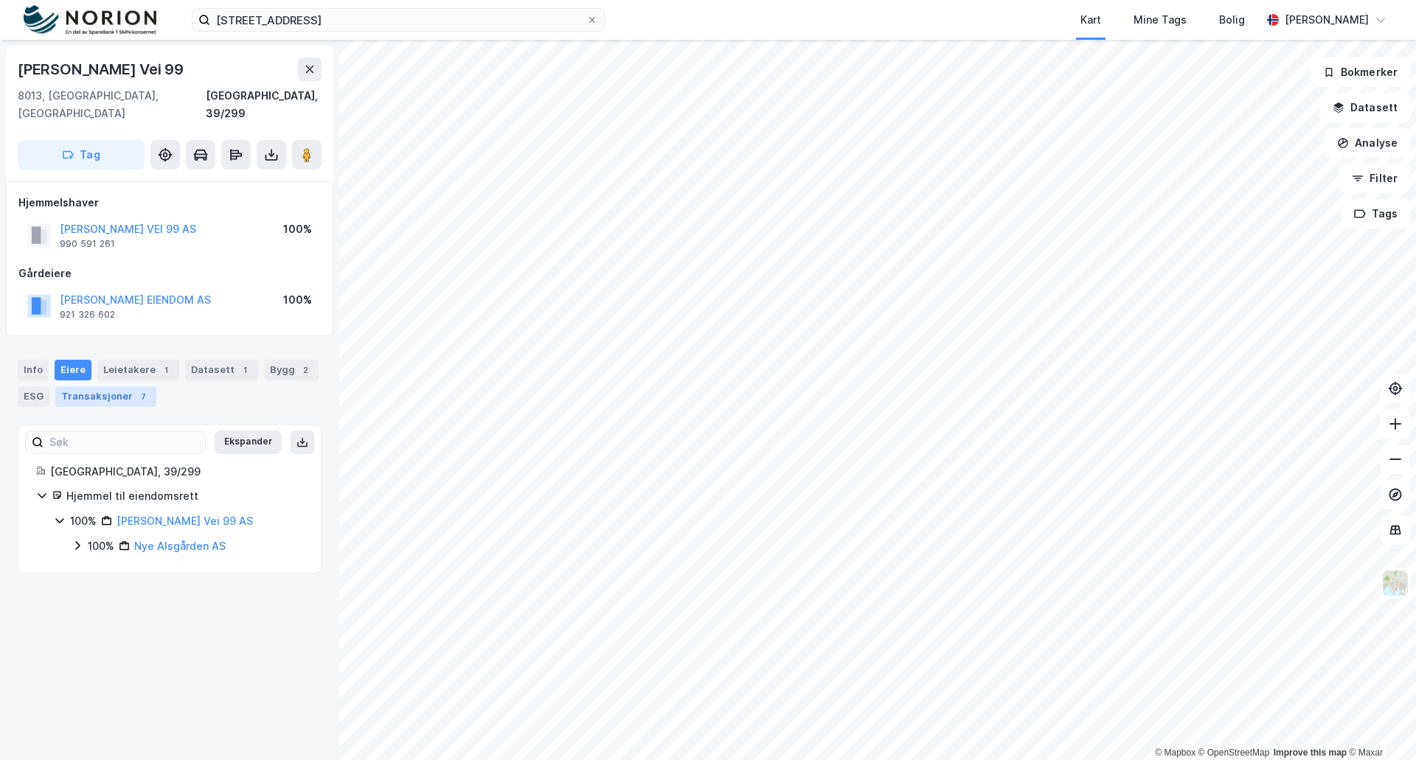
click at [80, 386] on div "Transaksjoner 7" at bounding box center [105, 396] width 101 height 21
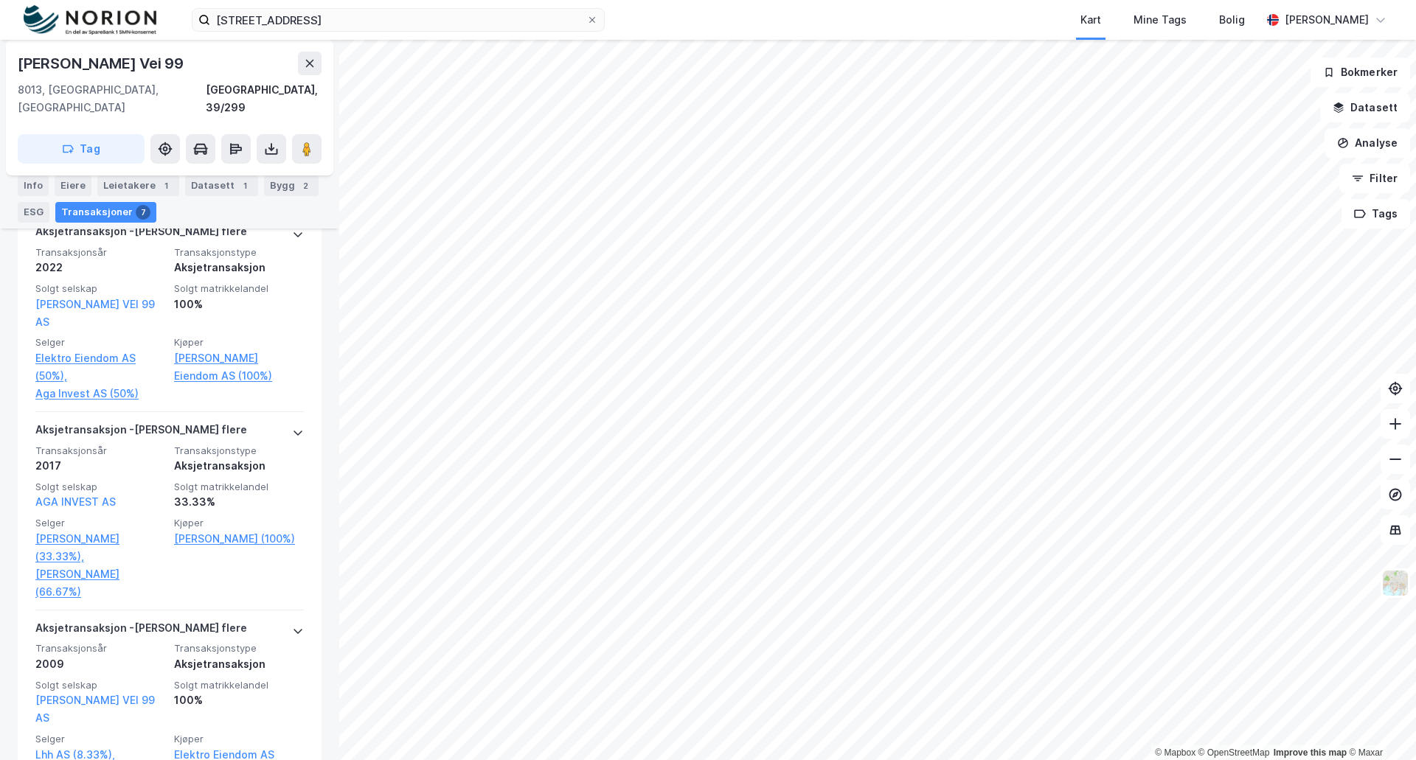
scroll to position [397, 0]
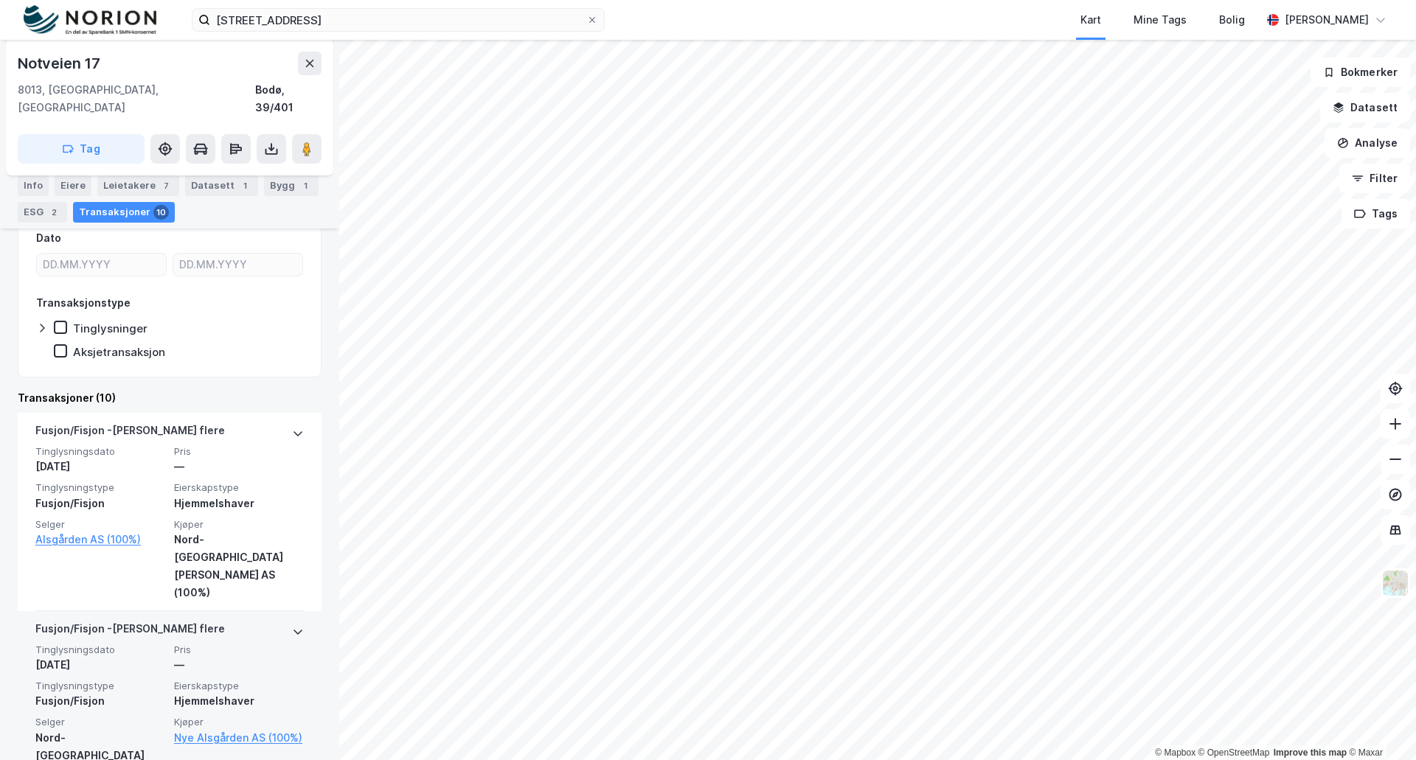
scroll to position [160, 0]
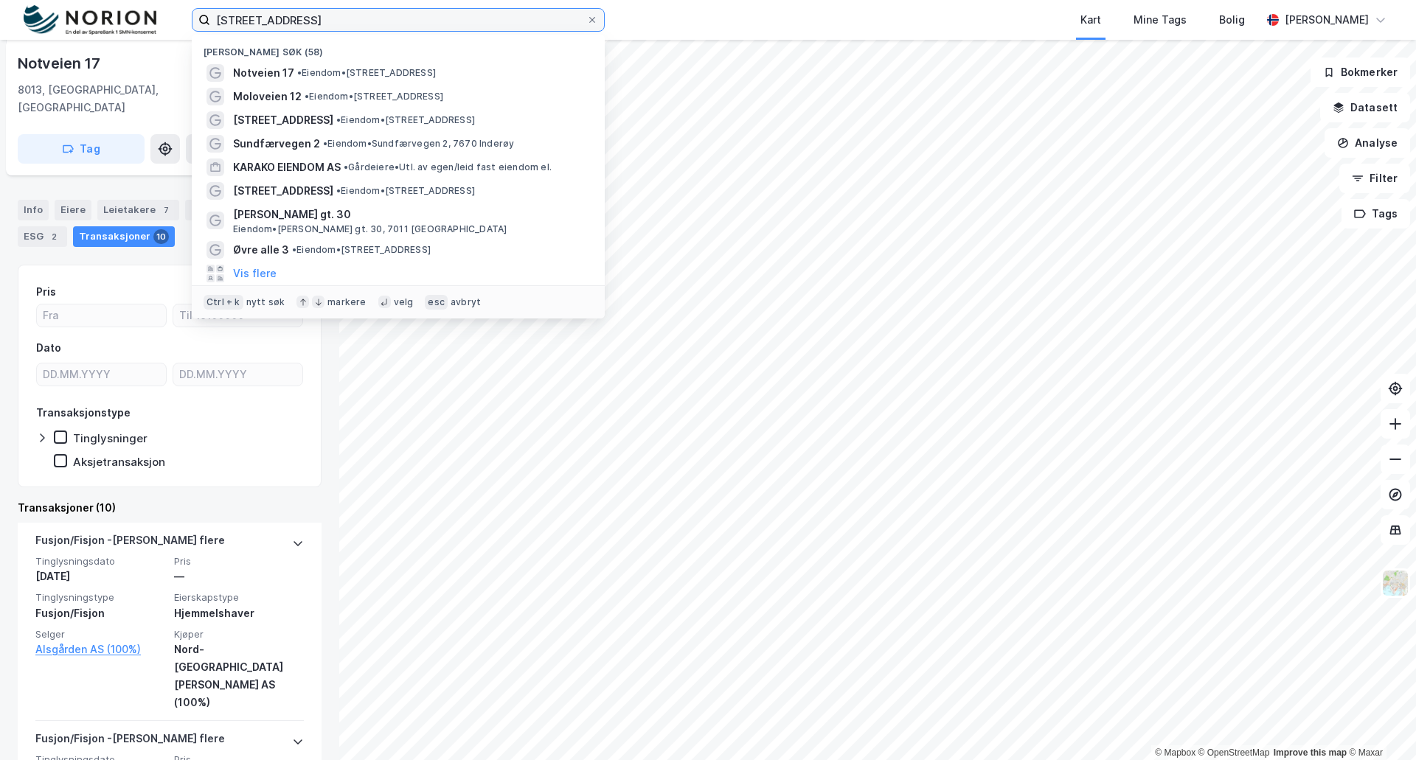
drag, startPoint x: 332, startPoint y: 20, endPoint x: 209, endPoint y: 25, distance: 122.5
click at [213, 21] on input "[STREET_ADDRESS]" at bounding box center [398, 20] width 376 height 22
paste input "Sunfærvegen 2"
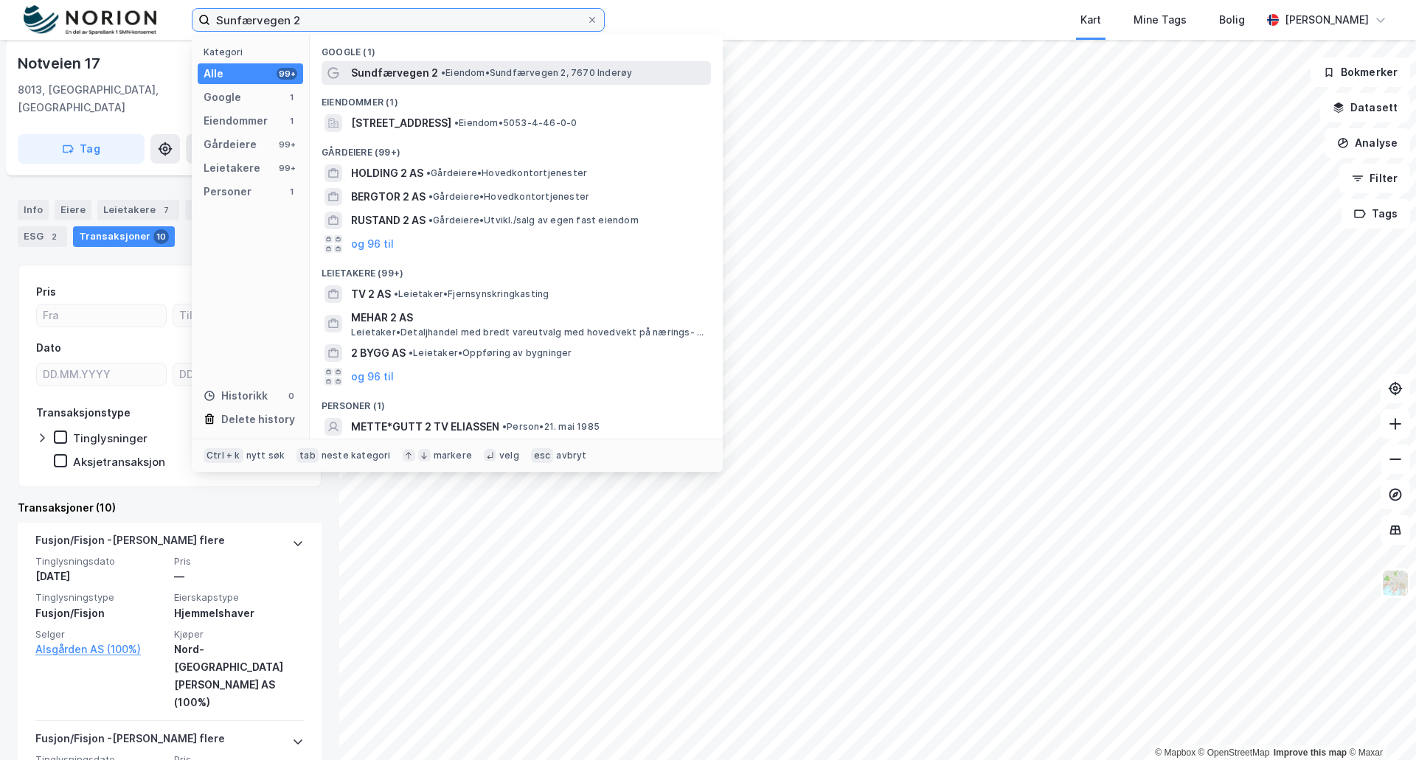
type input "Sunfærvegen 2"
click at [383, 72] on span "Sundfærvegen 2" at bounding box center [394, 73] width 87 height 18
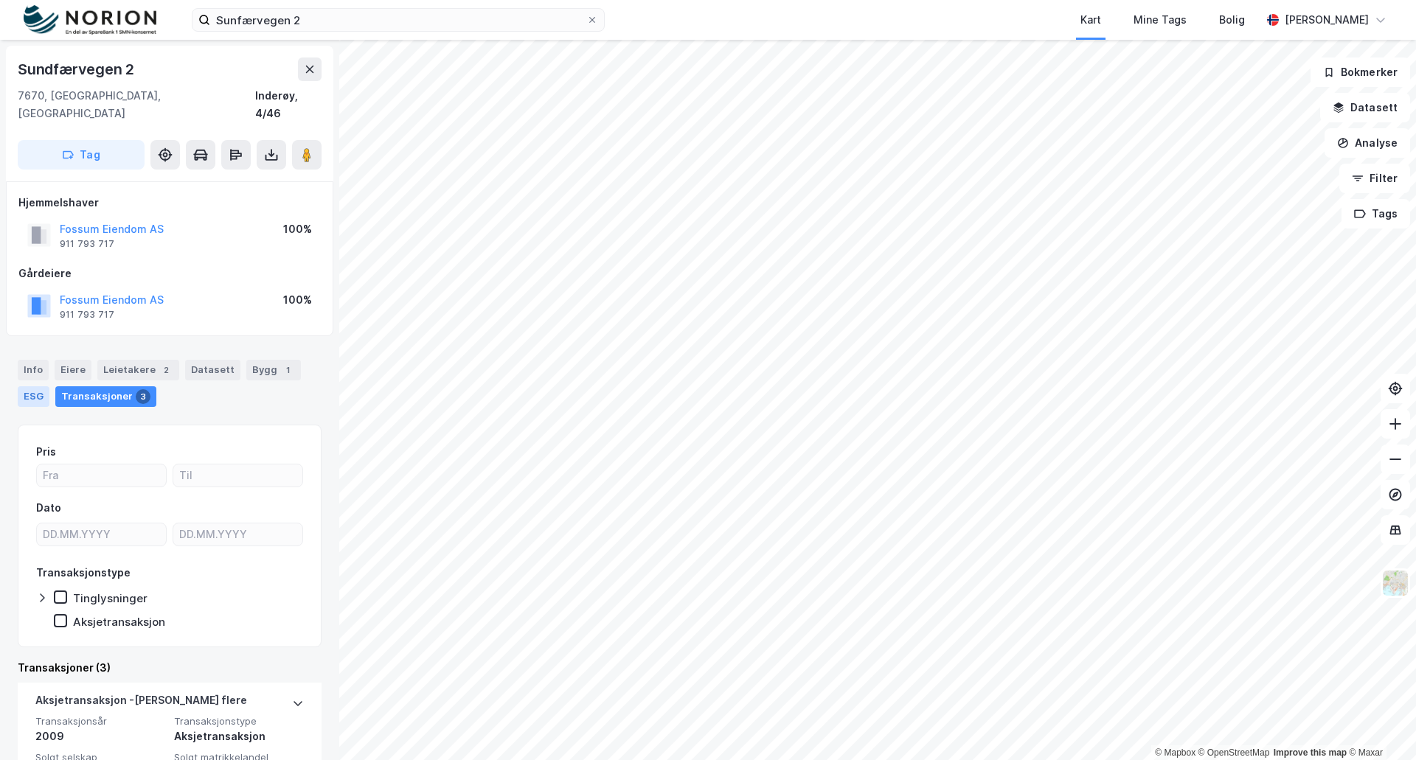
click at [24, 386] on div "ESG" at bounding box center [34, 396] width 32 height 21
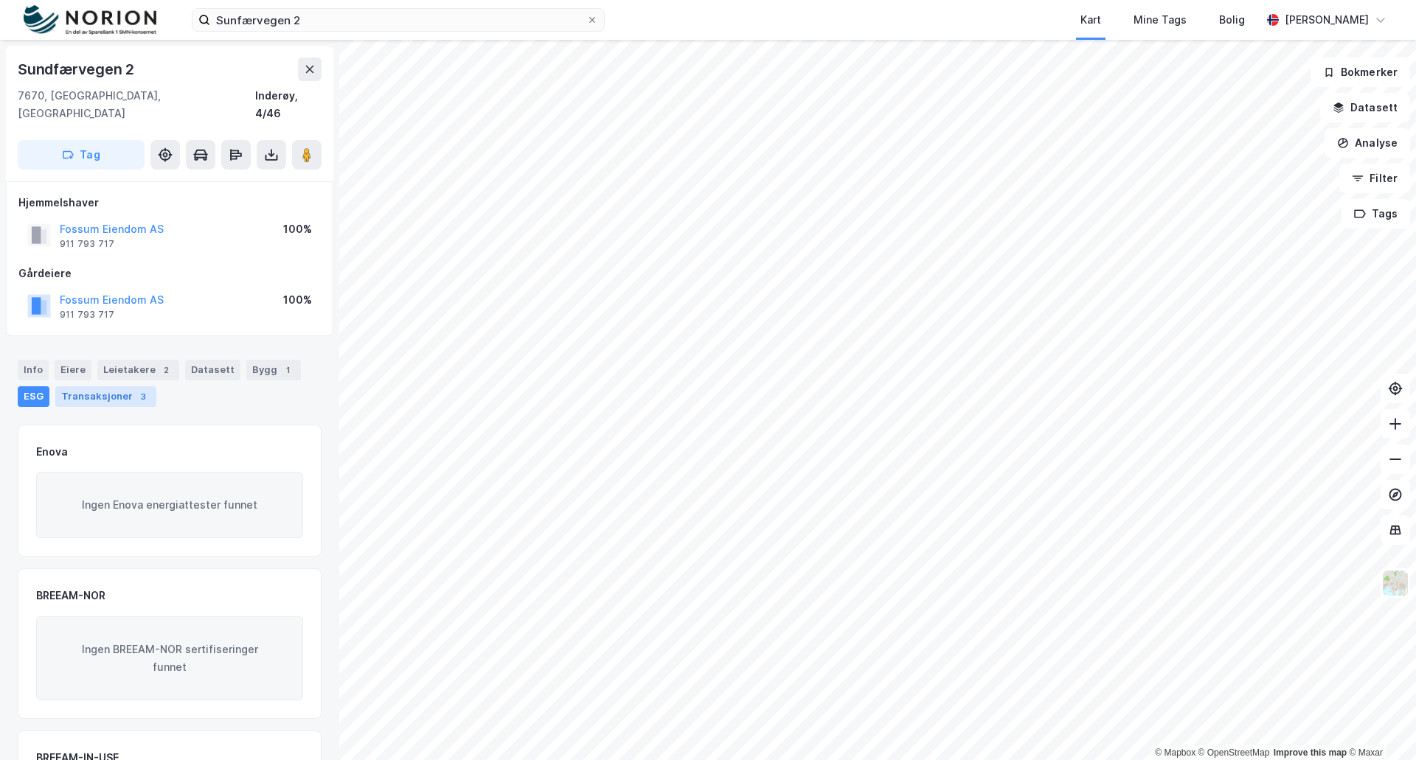
click at [97, 386] on div "Transaksjoner 3" at bounding box center [105, 396] width 101 height 21
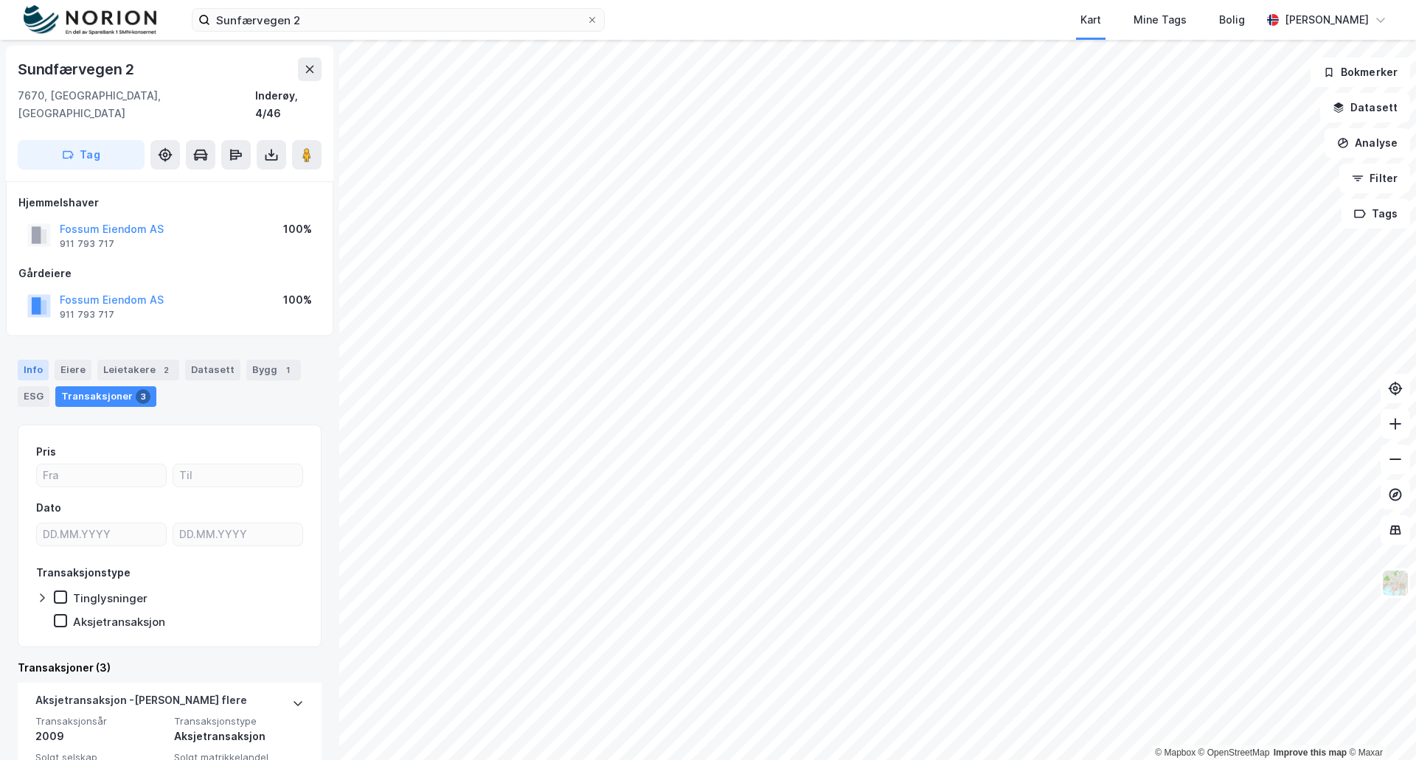
click at [30, 360] on div "Info" at bounding box center [33, 370] width 31 height 21
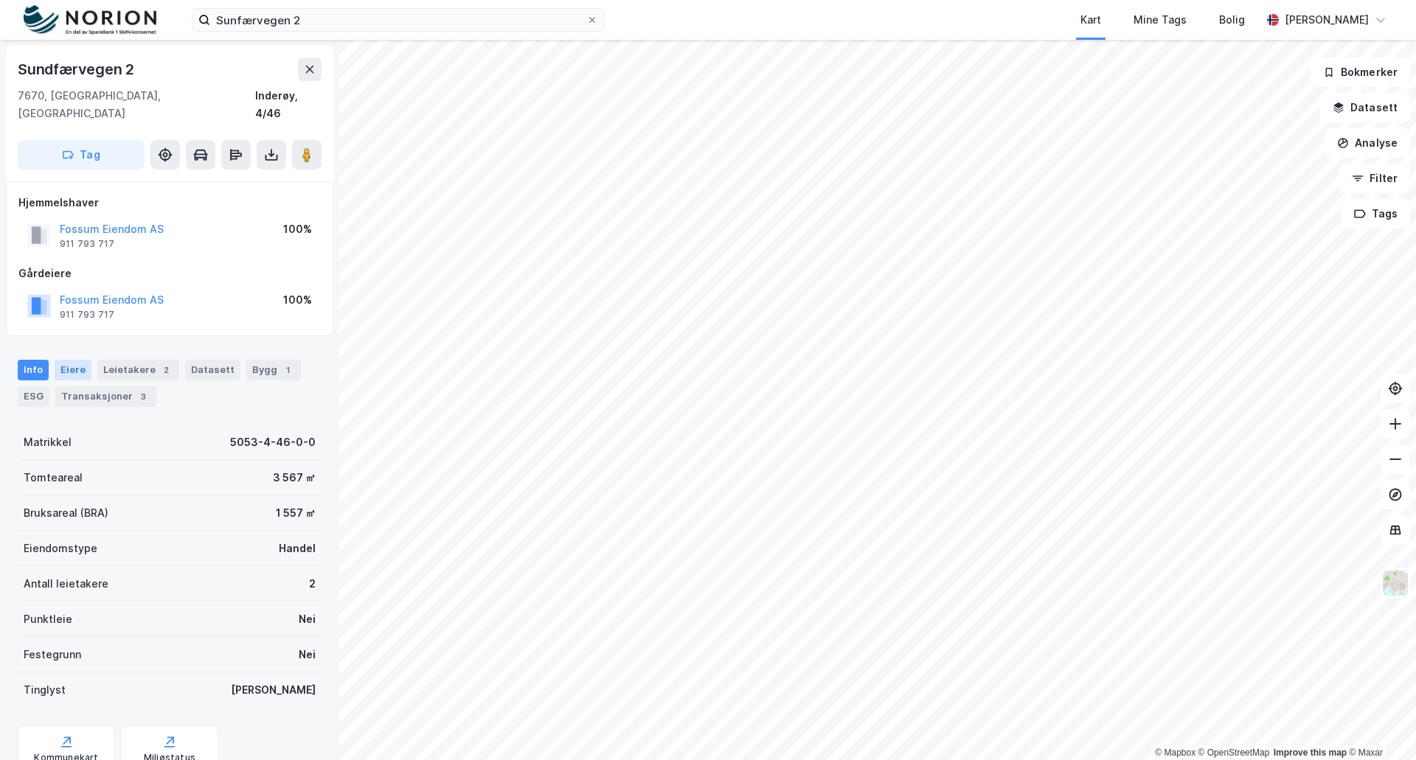
click at [61, 360] on div "Eiere" at bounding box center [73, 370] width 37 height 21
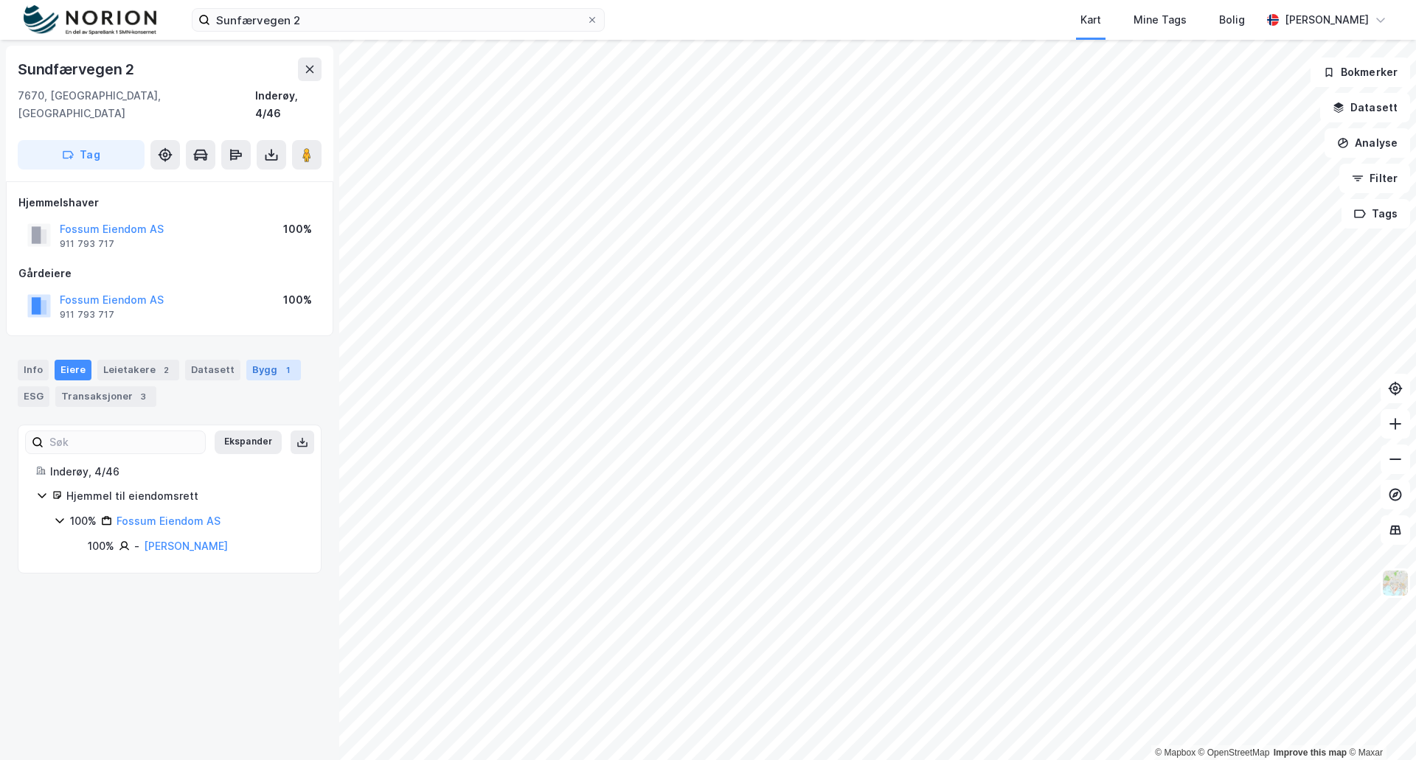
click at [280, 363] on div "1" at bounding box center [287, 370] width 15 height 15
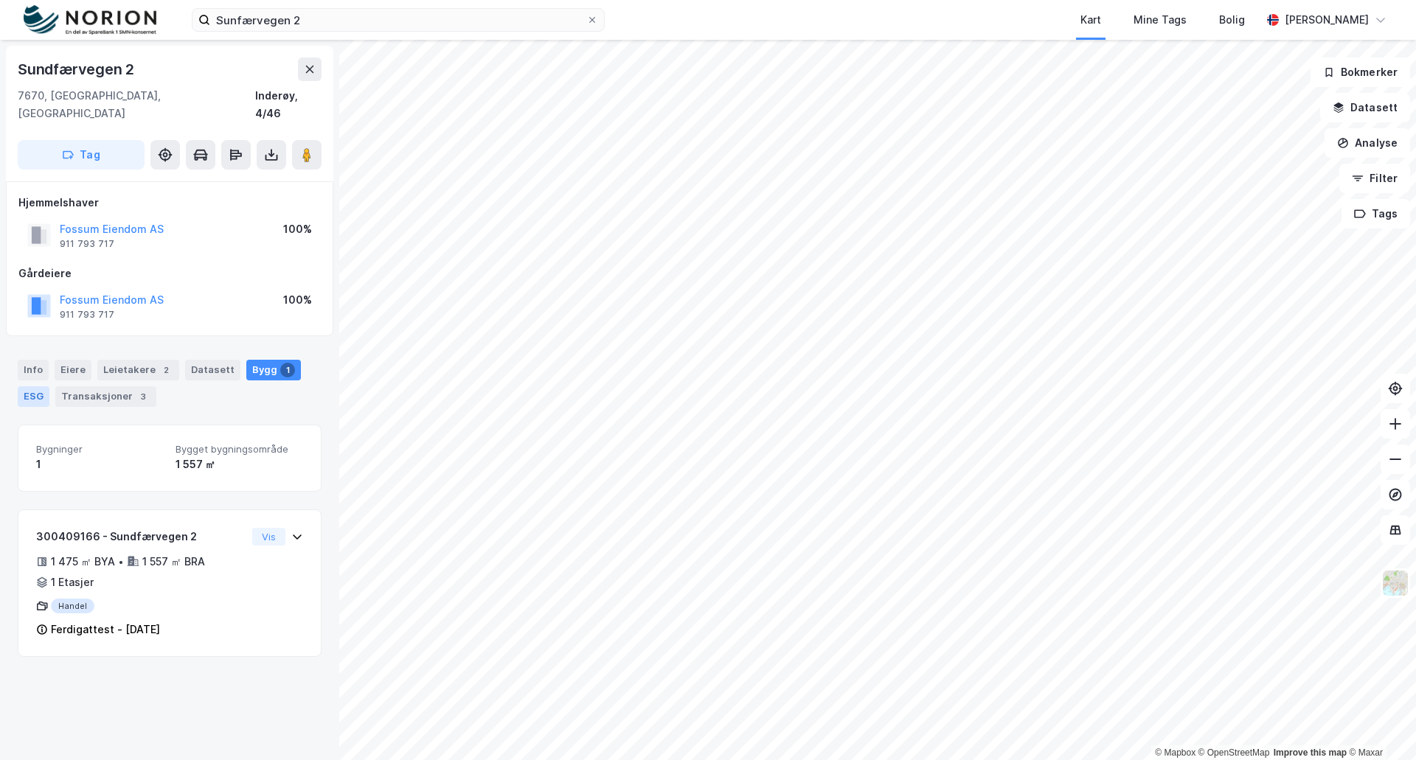
click at [36, 386] on div "ESG" at bounding box center [34, 396] width 32 height 21
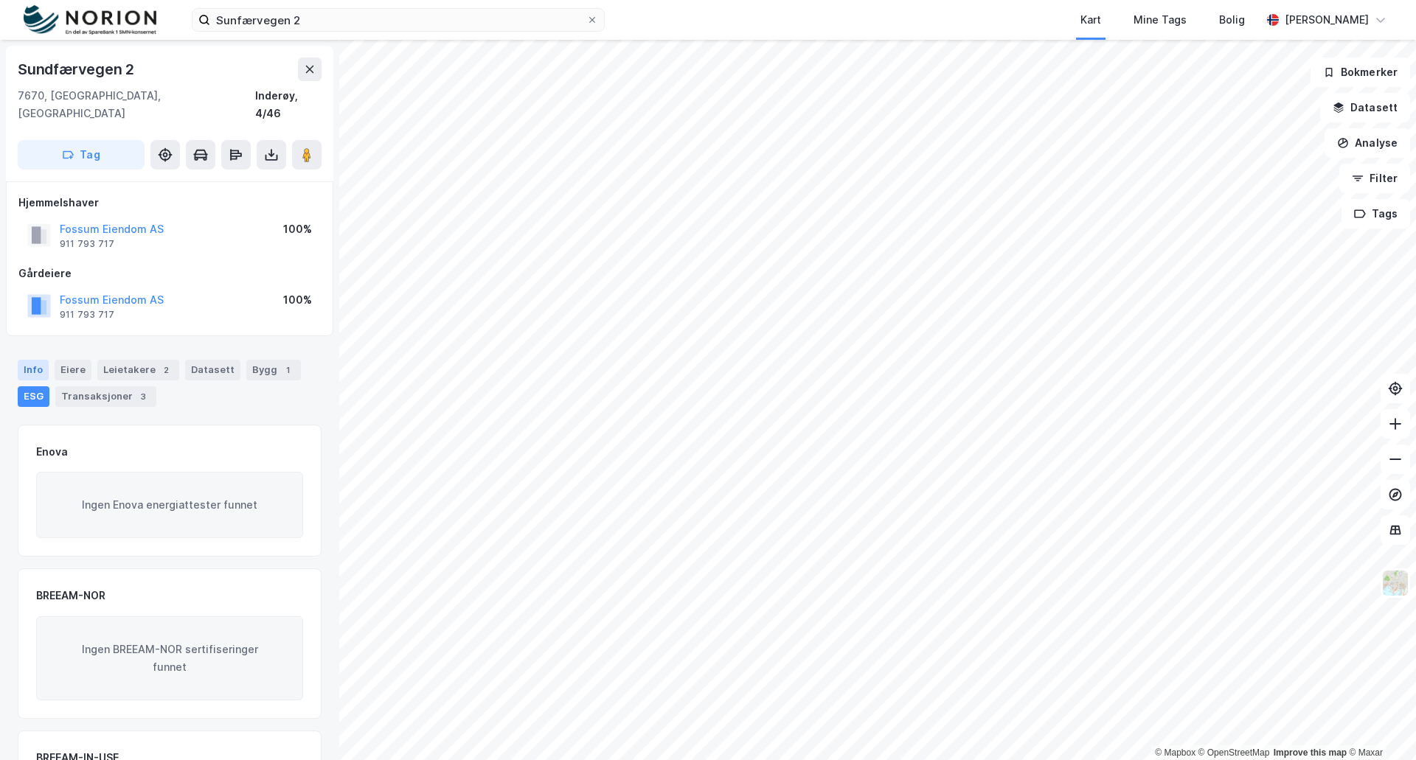
click at [29, 360] on div "Info" at bounding box center [33, 370] width 31 height 21
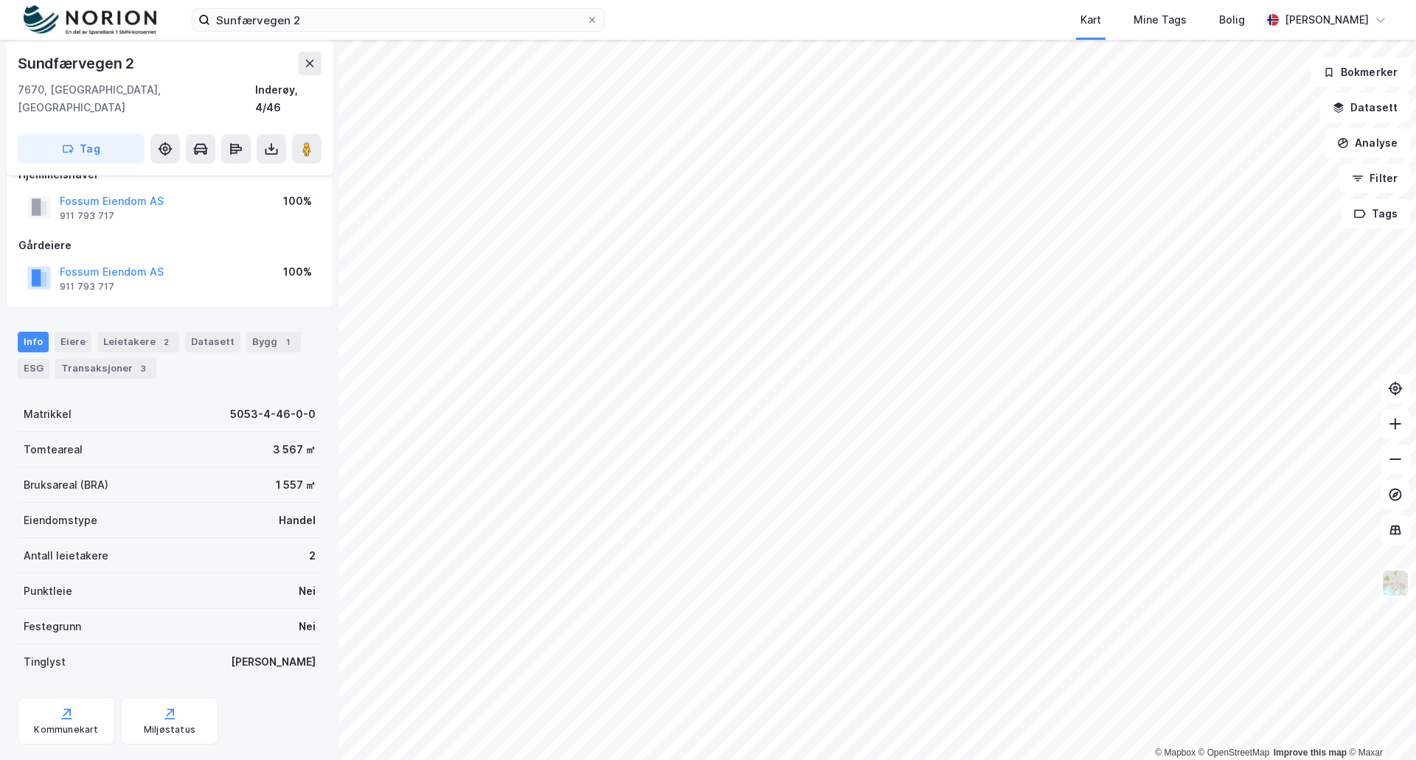
scroll to position [43, 0]
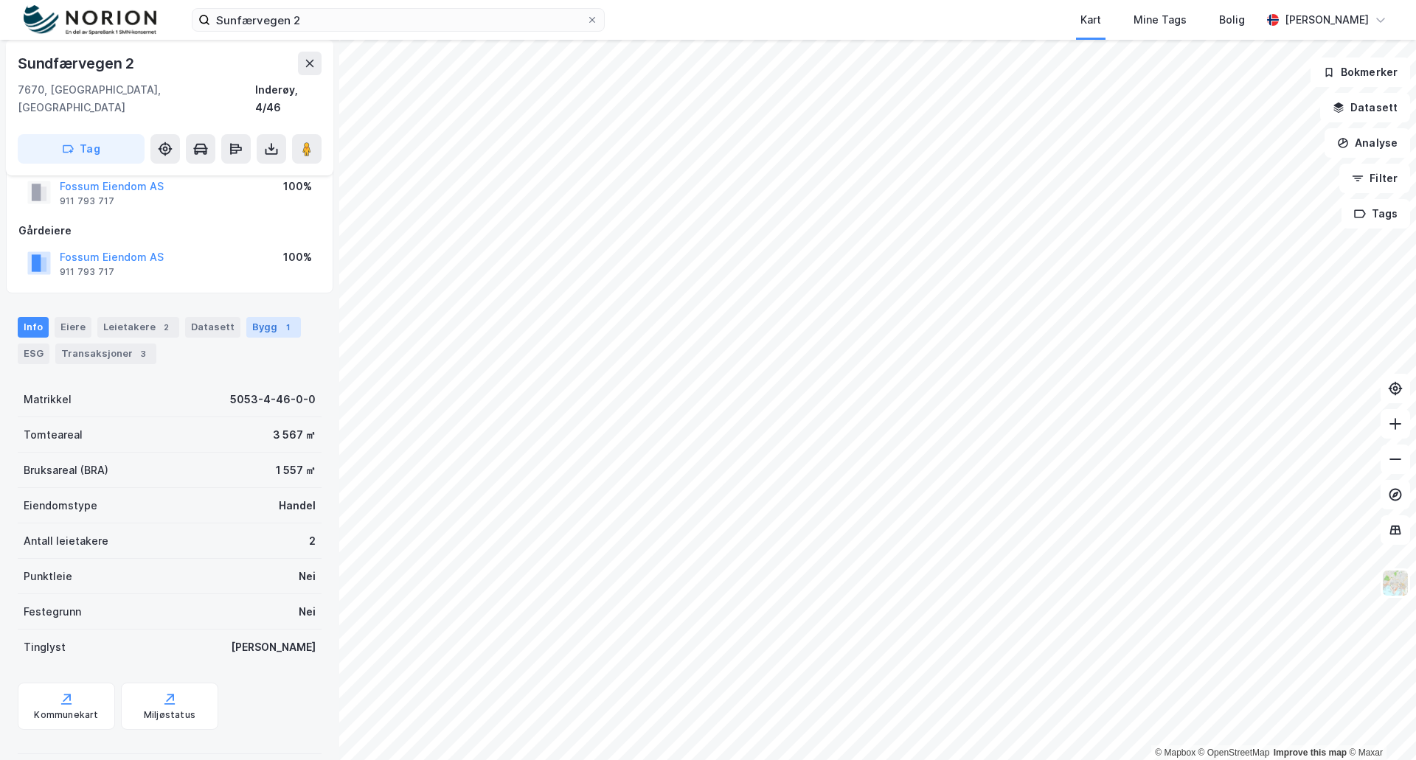
click at [265, 317] on div "Bygg 1" at bounding box center [273, 327] width 55 height 21
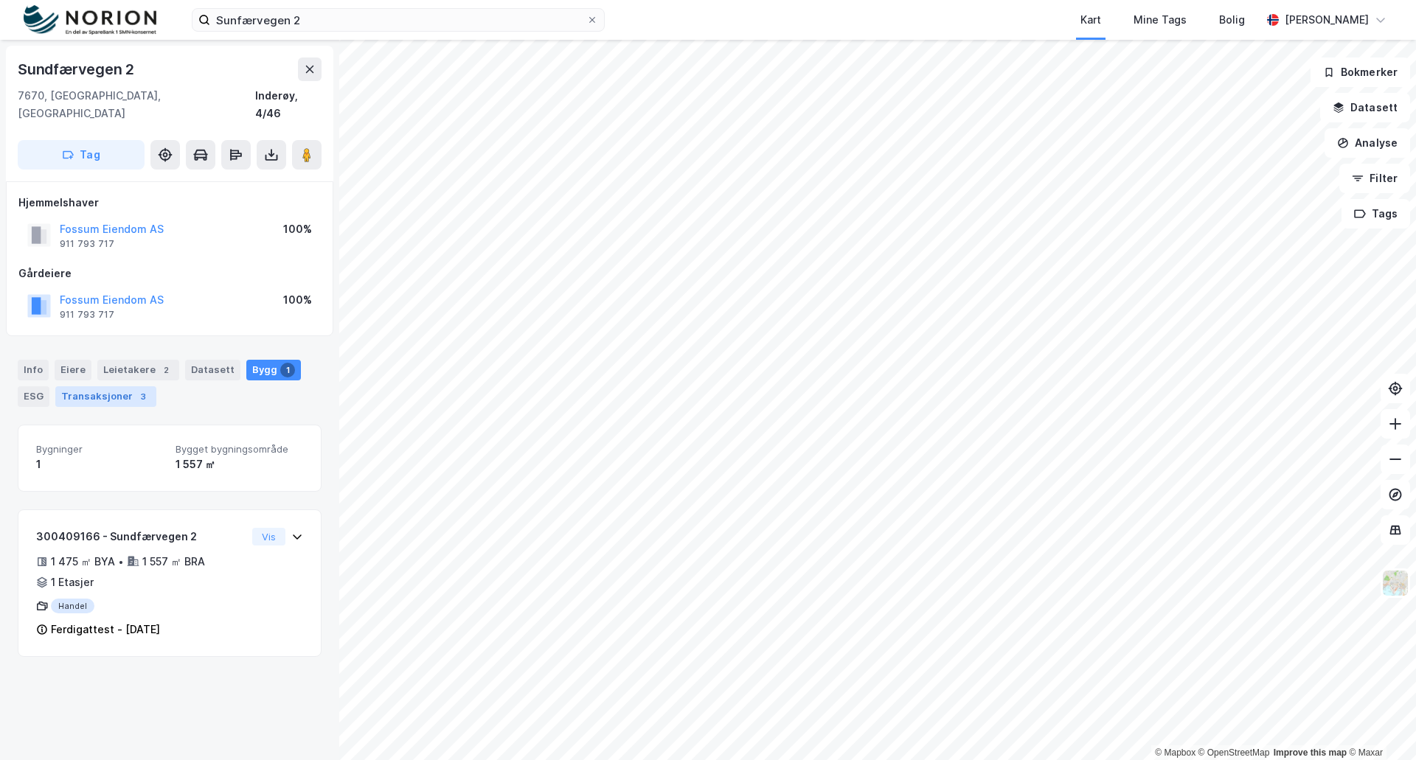
click at [108, 386] on div "Transaksjoner 3" at bounding box center [105, 396] width 101 height 21
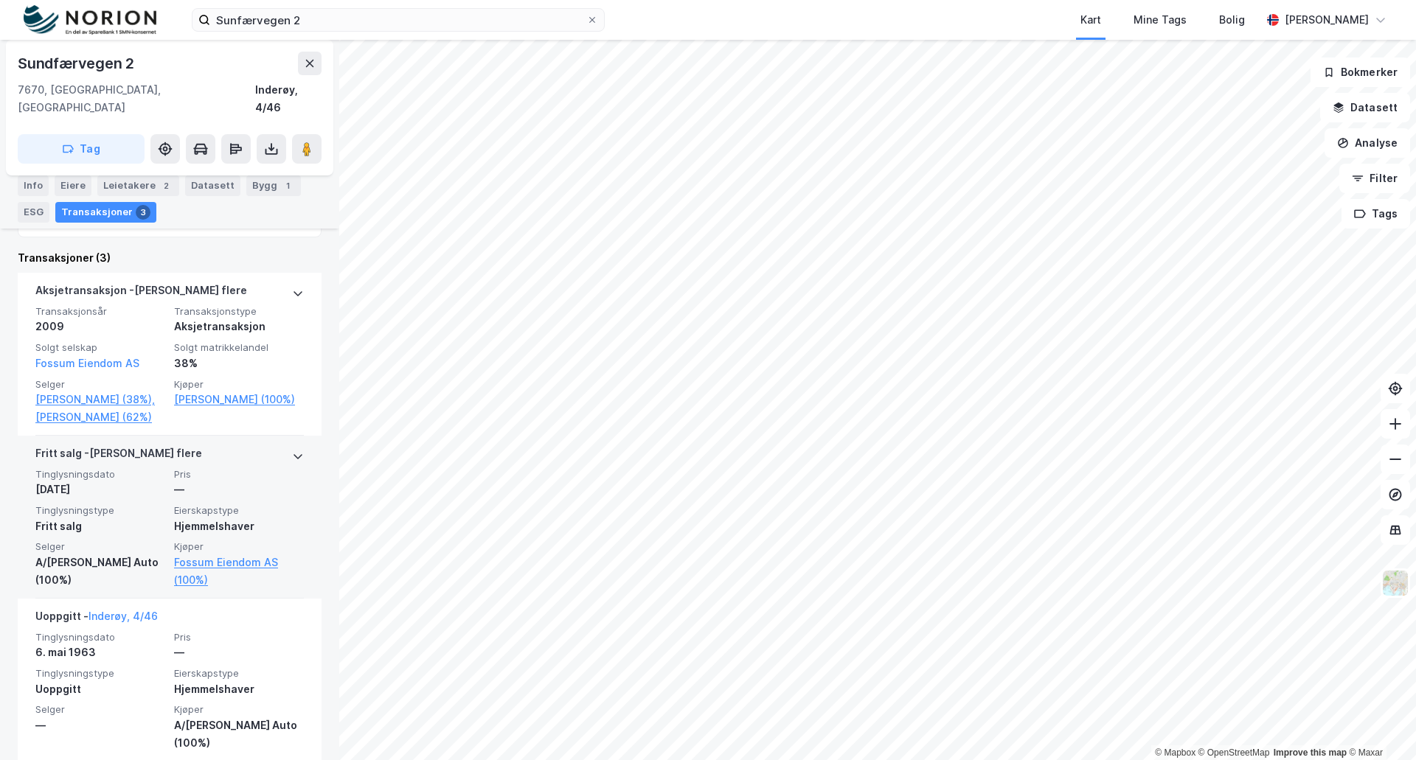
scroll to position [428, 0]
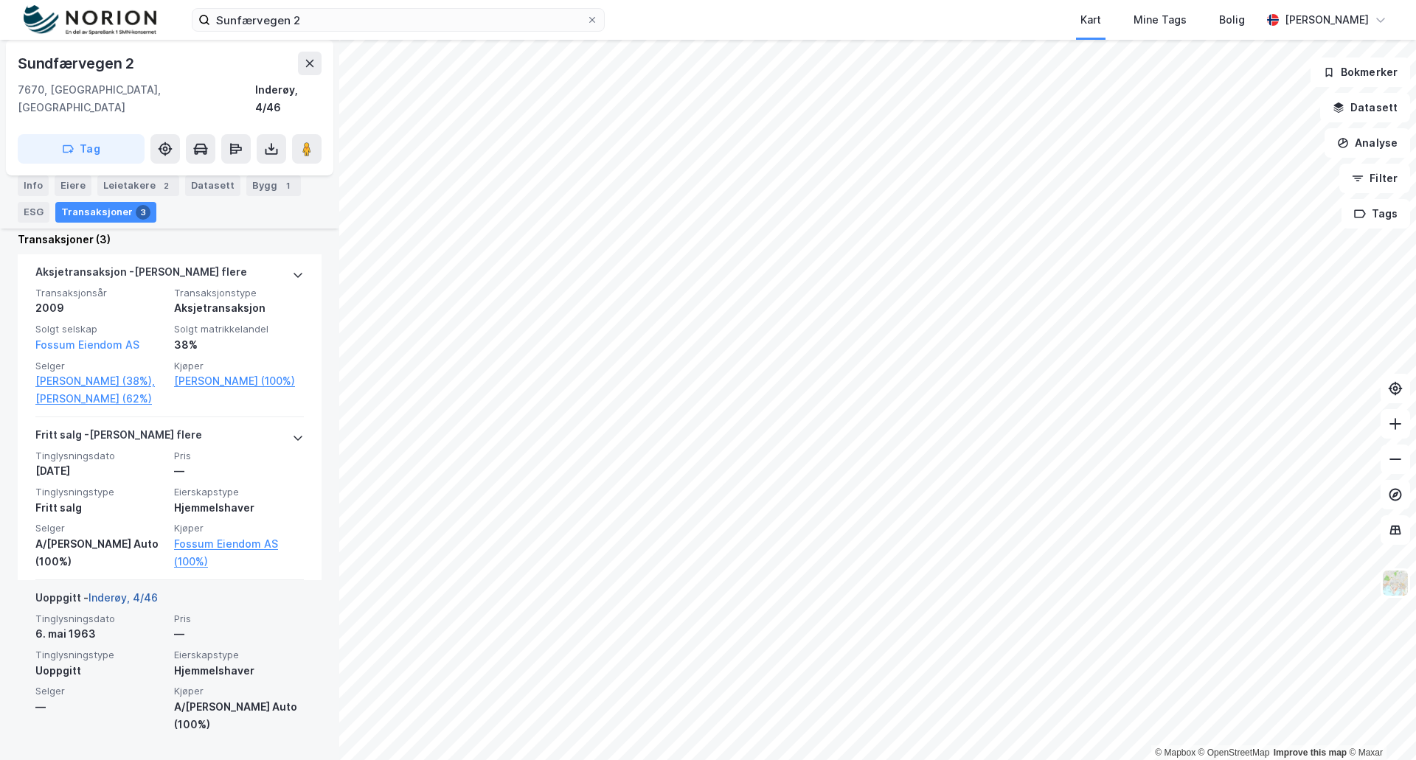
click at [136, 604] on link "Inderøy, 4/46" at bounding box center [122, 597] width 69 height 13
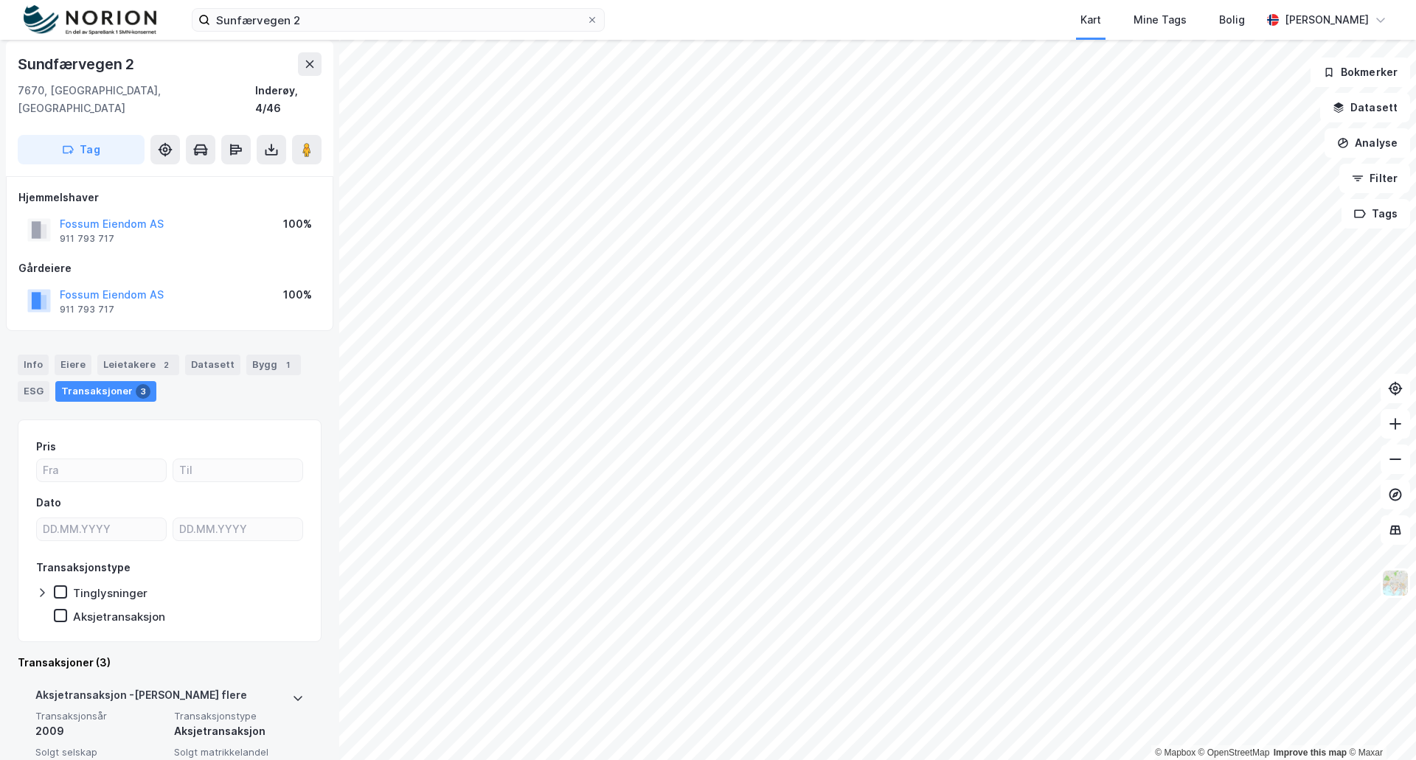
scroll to position [0, 0]
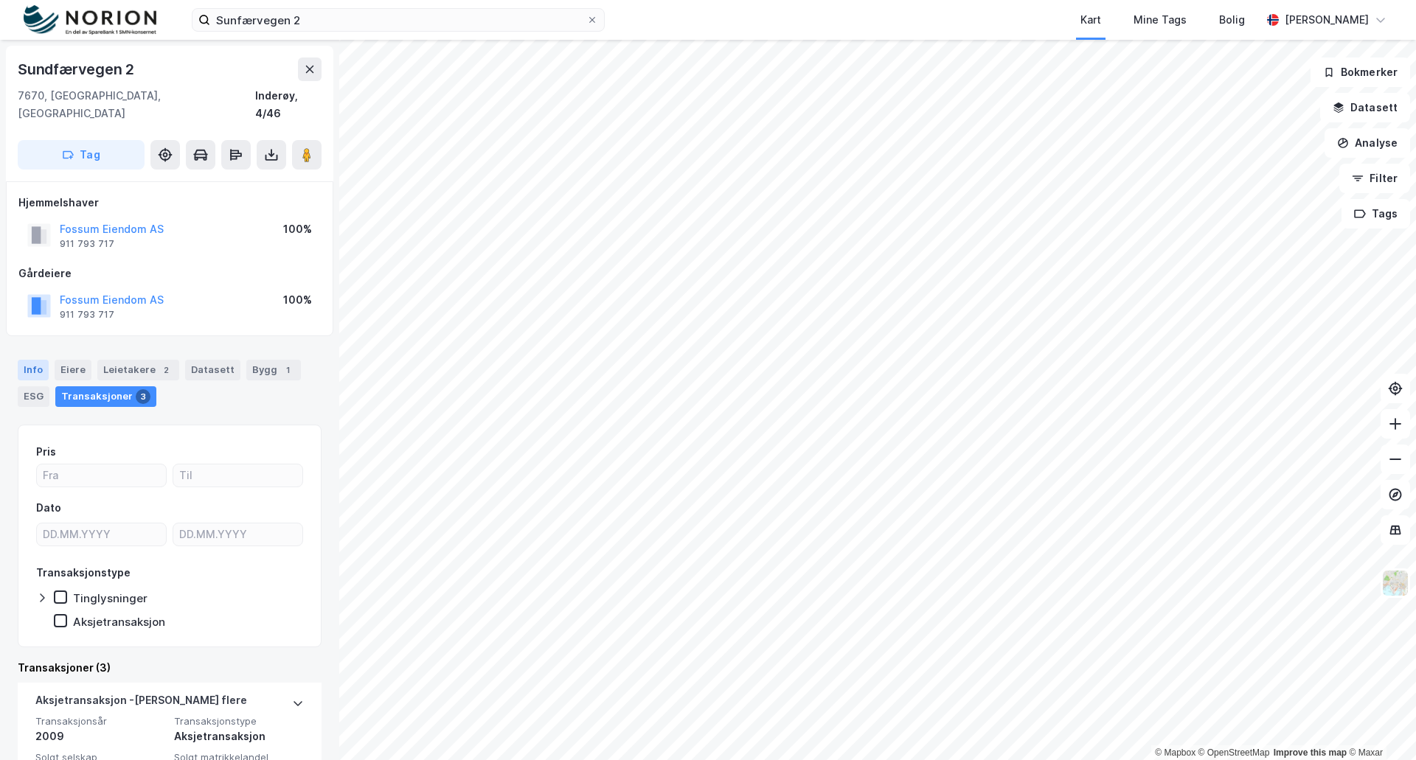
click at [24, 360] on div "Info" at bounding box center [33, 370] width 31 height 21
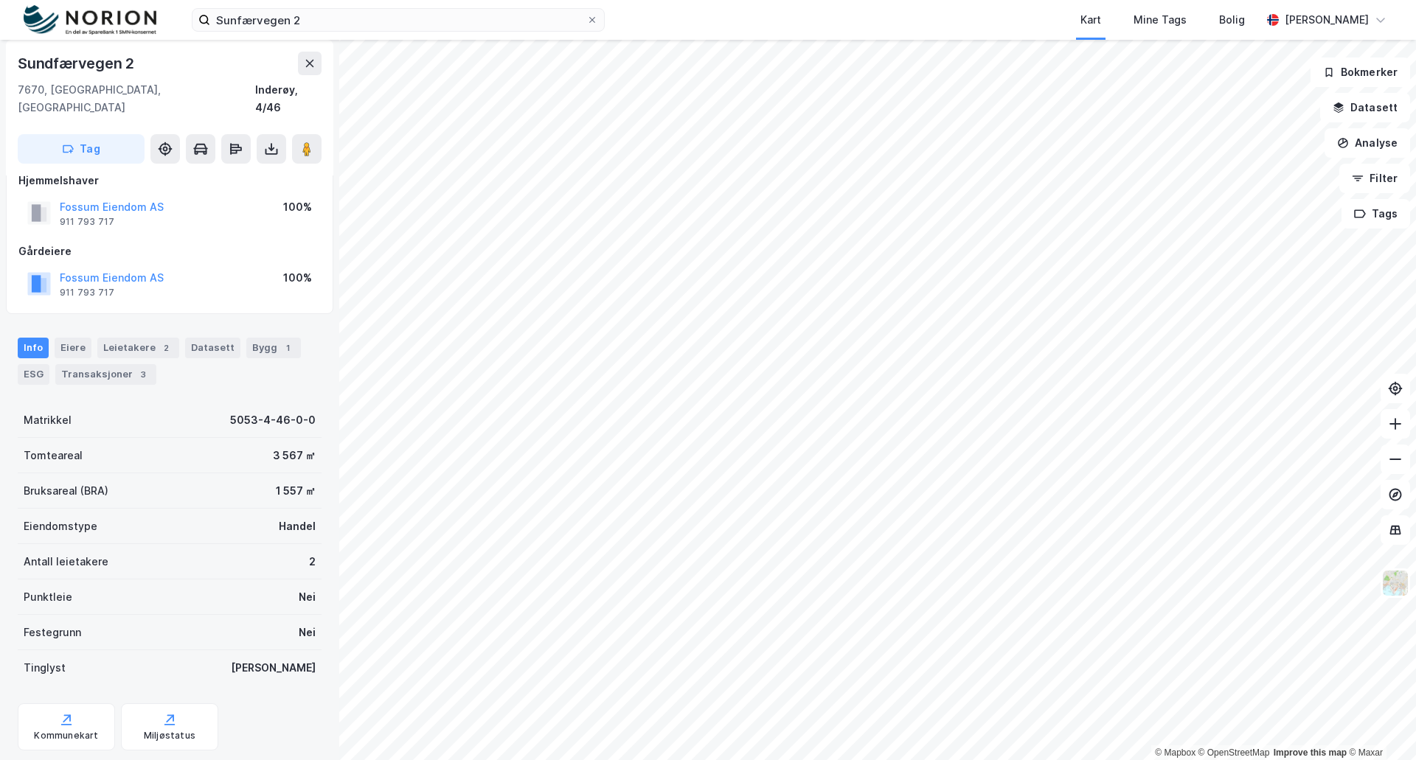
scroll to position [43, 0]
